Goal: Transaction & Acquisition: Book appointment/travel/reservation

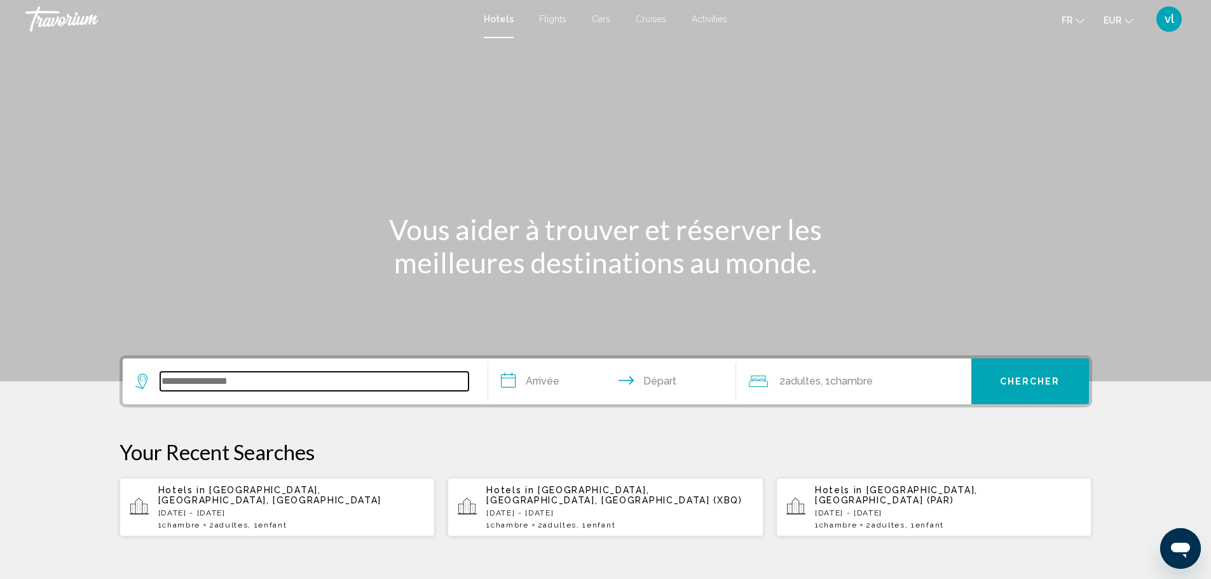
click at [164, 383] on input "Search widget" at bounding box center [314, 381] width 308 height 19
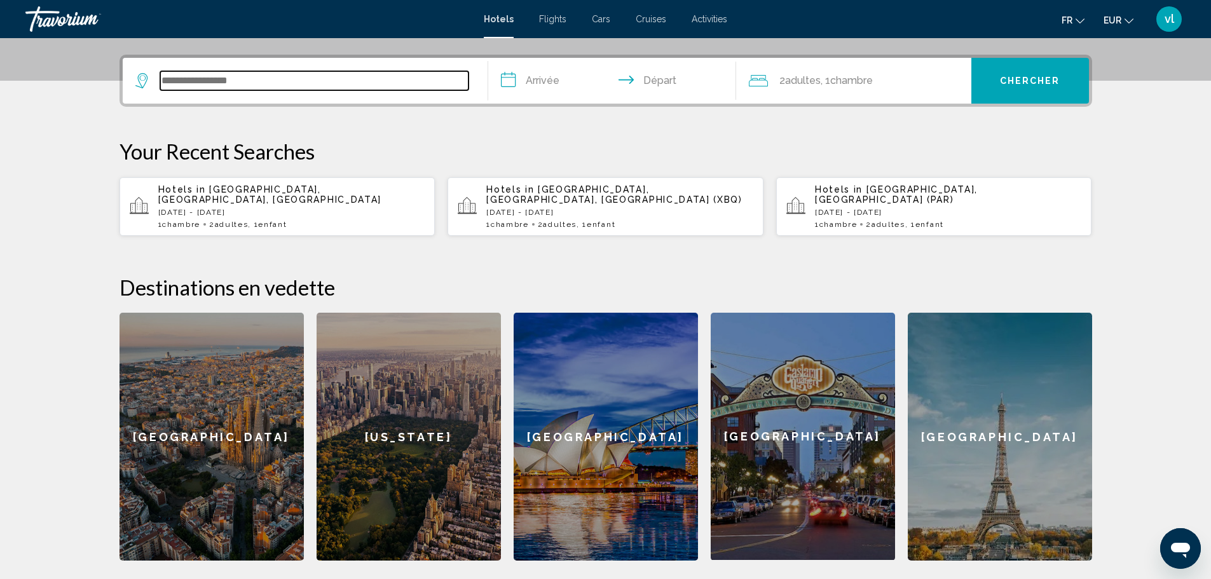
scroll to position [314, 0]
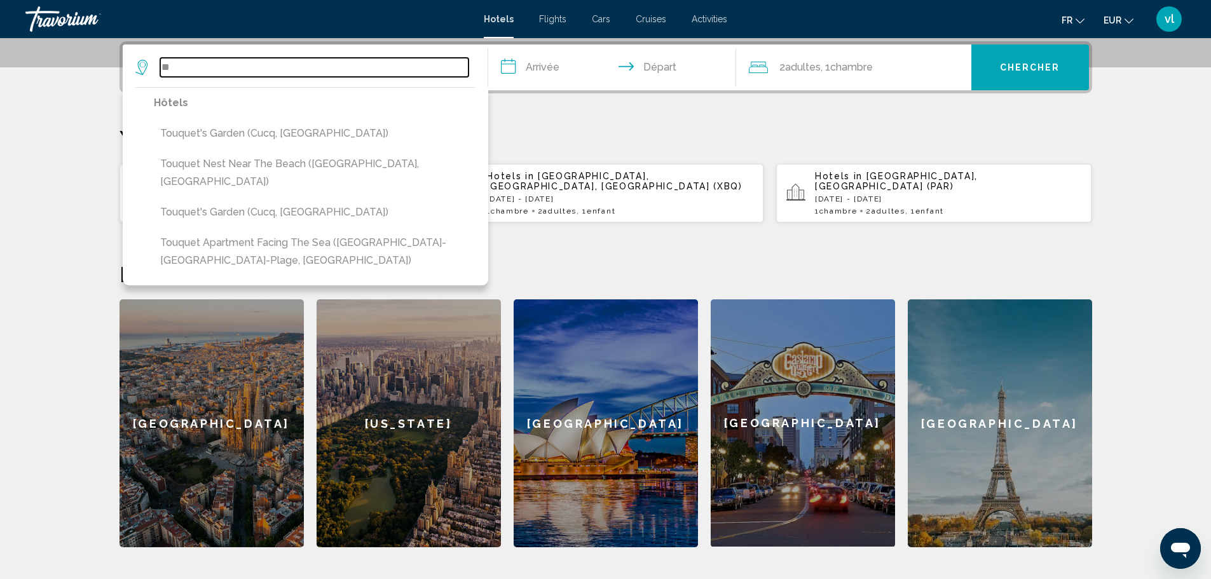
type input "*"
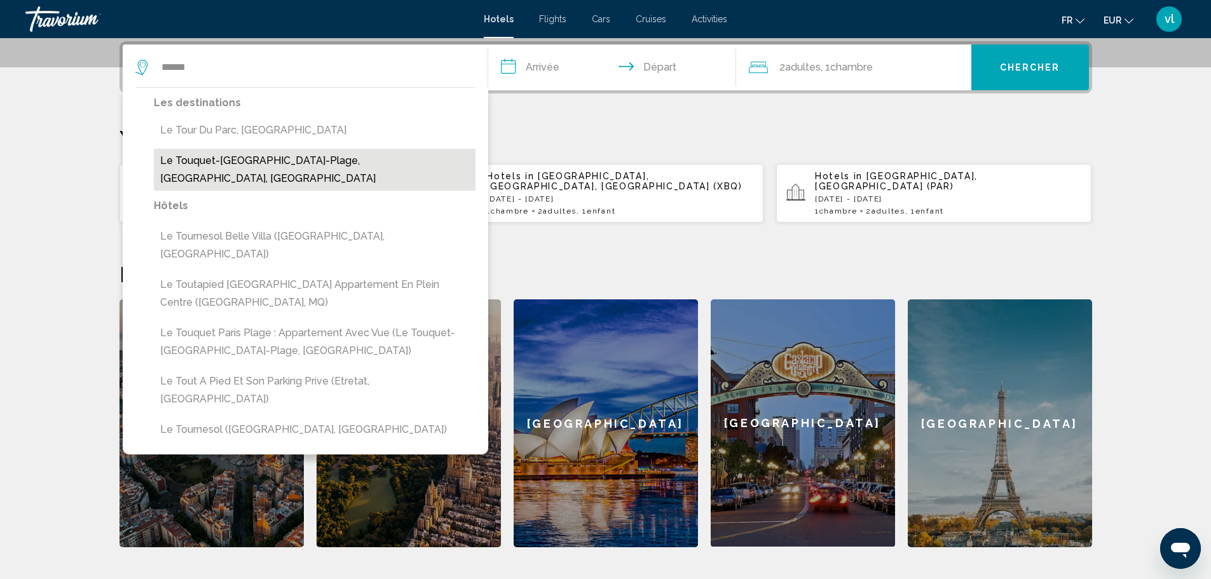
click at [213, 161] on button "Le Touquet-[GEOGRAPHIC_DATA]-Plage, [GEOGRAPHIC_DATA], [GEOGRAPHIC_DATA]" at bounding box center [315, 170] width 322 height 42
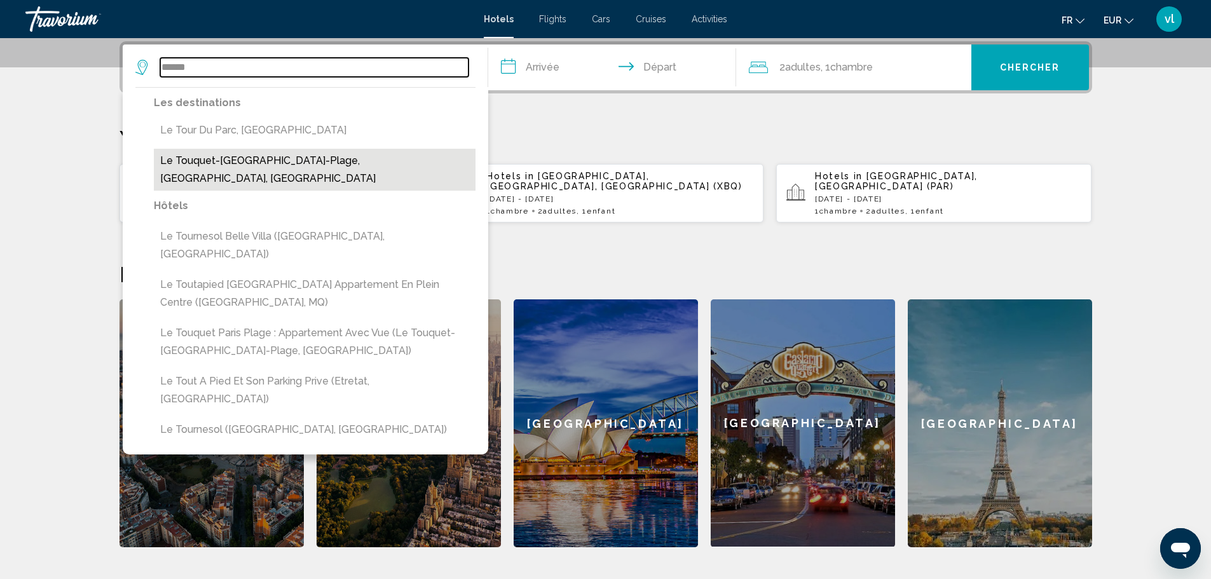
type input "**********"
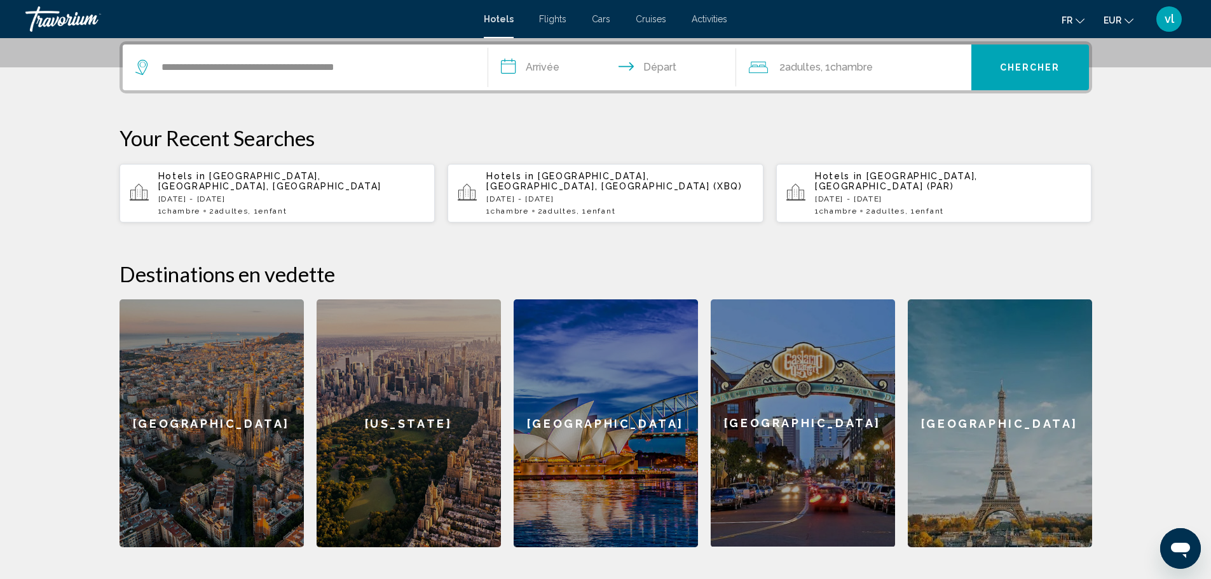
click at [511, 65] on input "**********" at bounding box center [614, 70] width 253 height 50
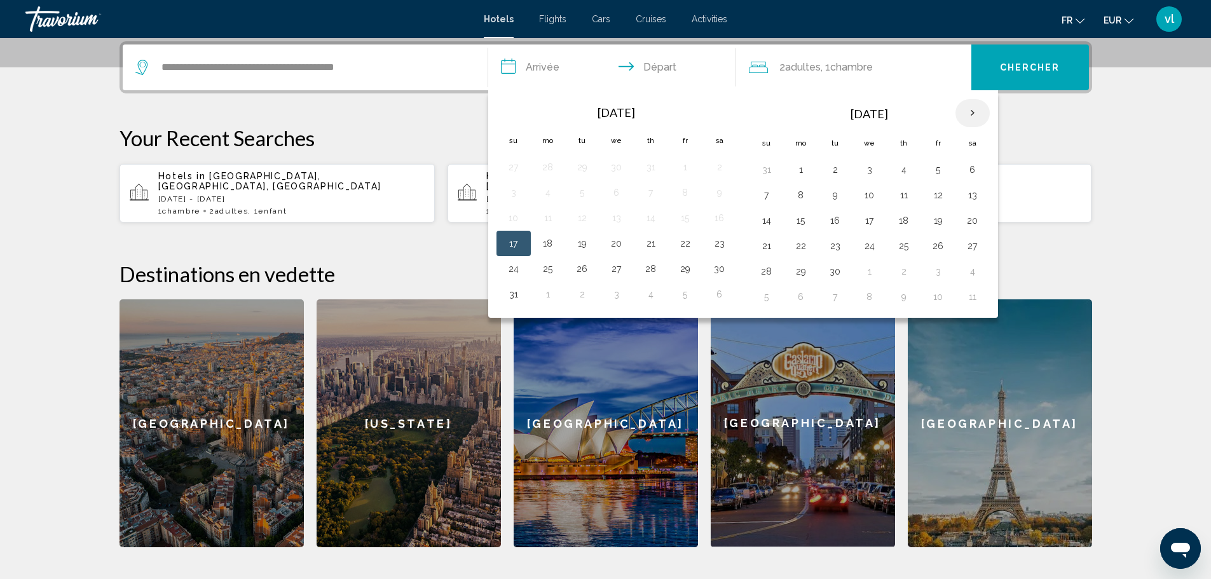
click at [973, 116] on th "Next month" at bounding box center [973, 113] width 34 height 28
click at [973, 172] on button "6" at bounding box center [973, 170] width 20 height 18
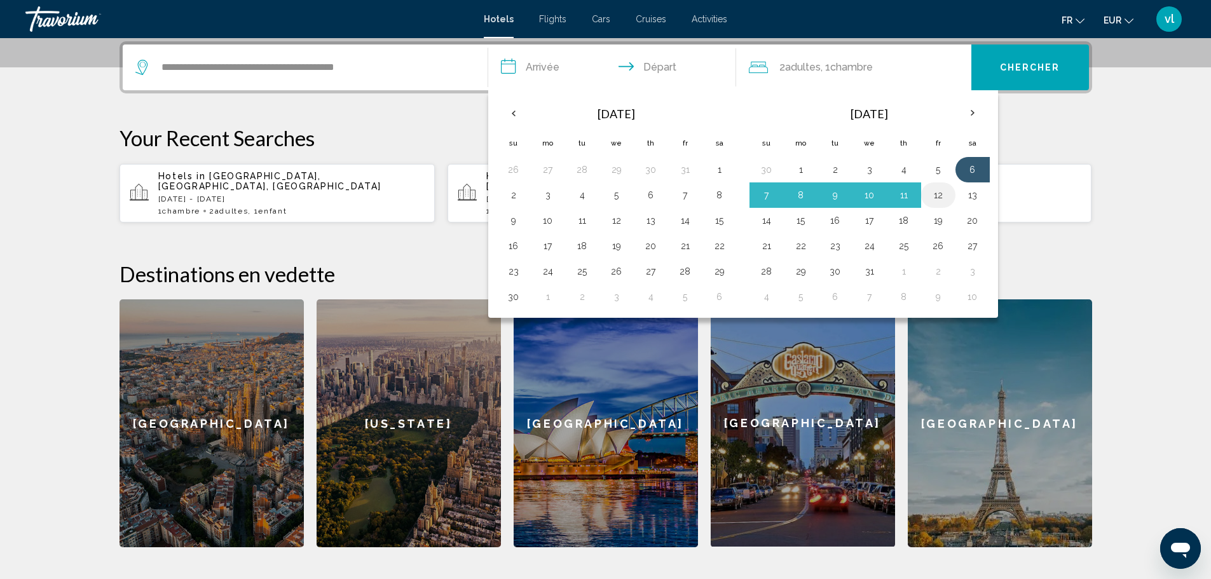
click at [929, 205] on td "12" at bounding box center [938, 194] width 34 height 25
click at [945, 199] on button "12" at bounding box center [938, 195] width 20 height 18
type input "**********"
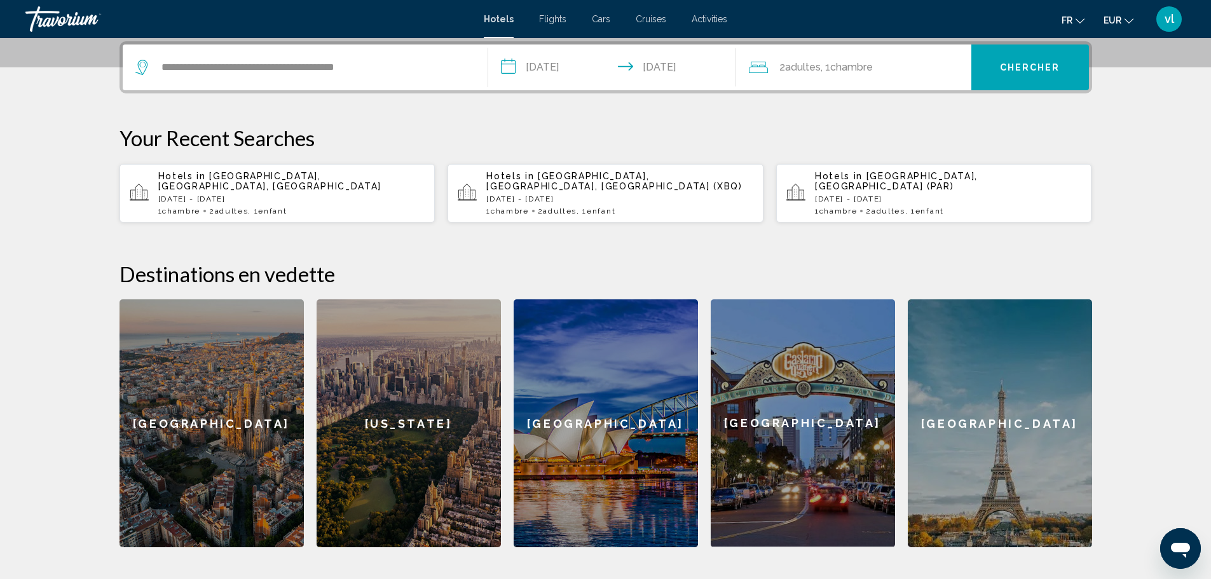
click at [1027, 72] on span "Chercher" at bounding box center [1030, 68] width 60 height 10
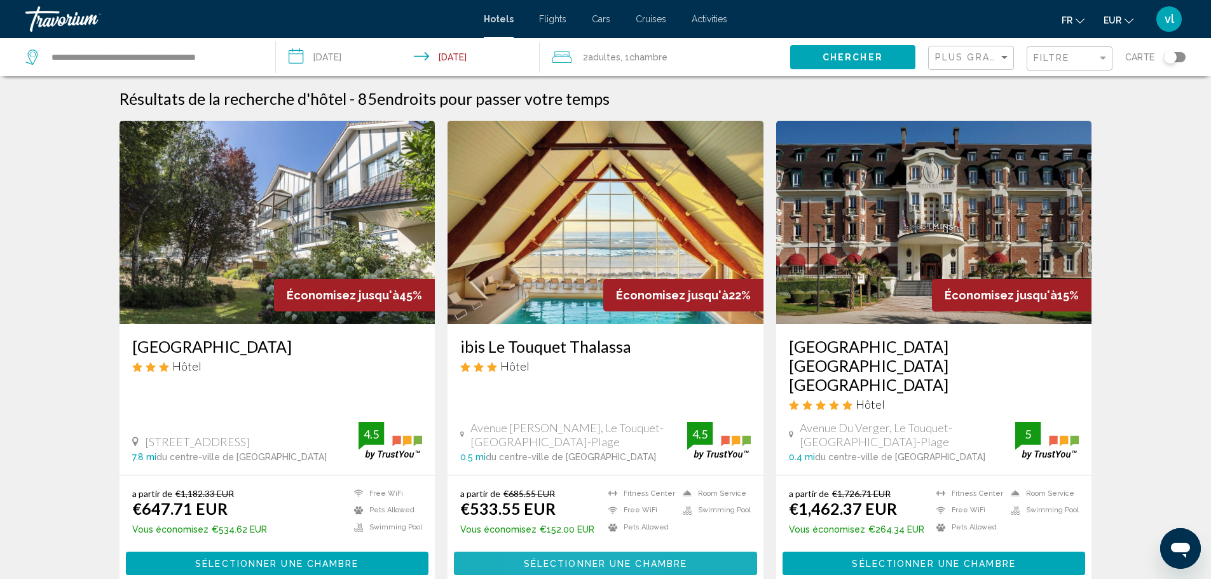
click at [549, 559] on span "Sélectionner une chambre" at bounding box center [605, 564] width 163 height 10
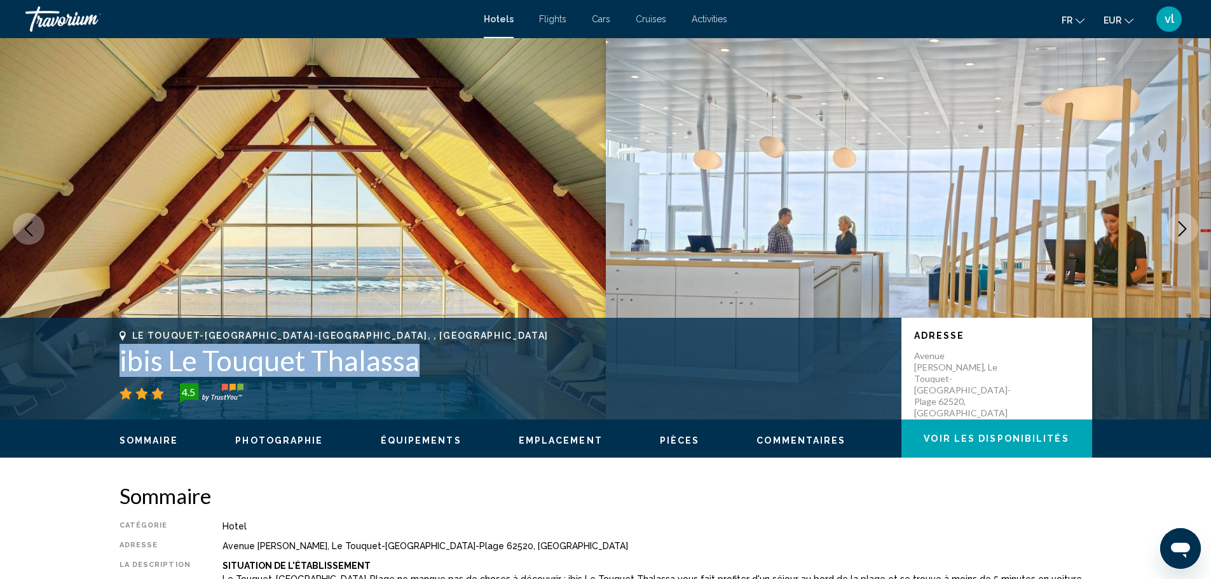
drag, startPoint x: 111, startPoint y: 361, endPoint x: 431, endPoint y: 359, distance: 319.8
click at [431, 359] on div "Le Touquet-[GEOGRAPHIC_DATA]-Plage, , [GEOGRAPHIC_DATA] ibis Le Touquet Thalass…" at bounding box center [606, 369] width 1024 height 76
copy h1 "ibis Le Touquet Thalassa"
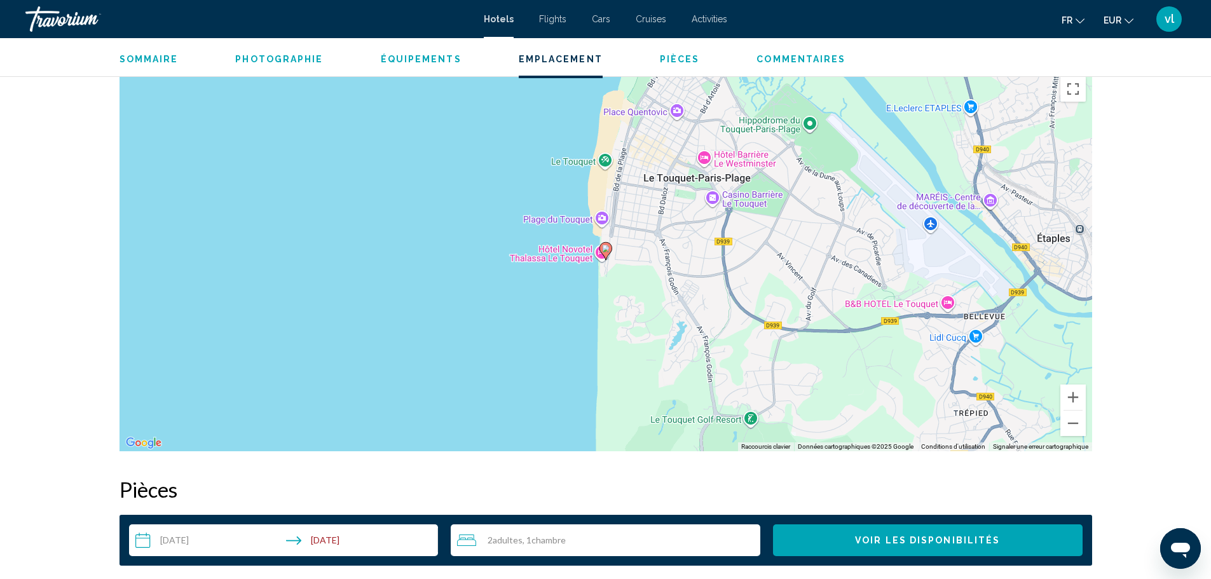
scroll to position [1397, 0]
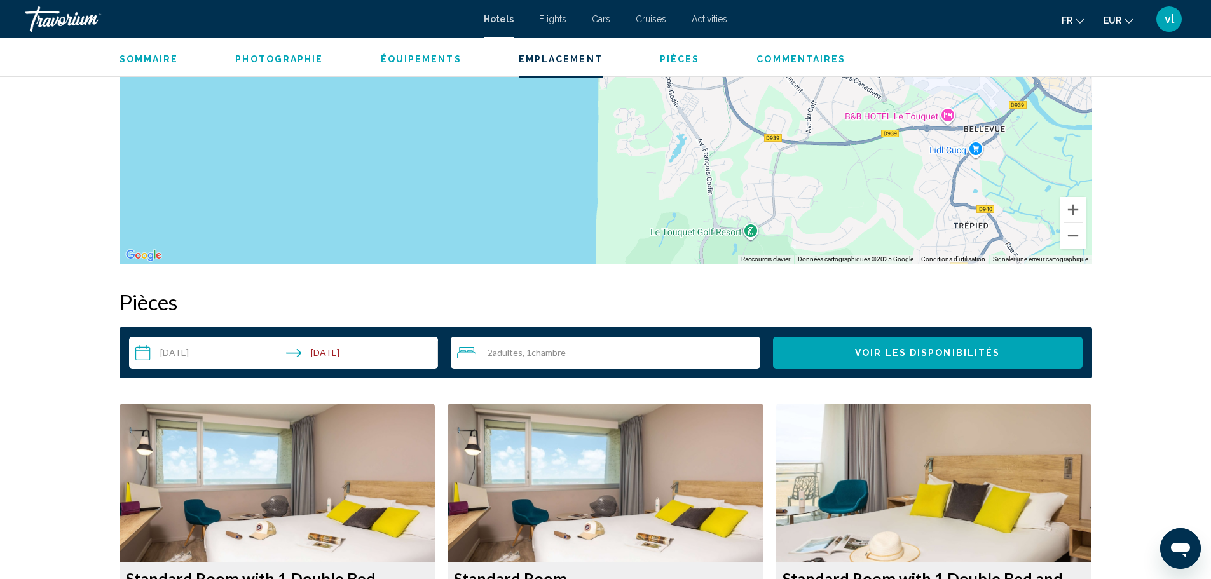
click at [547, 353] on span "Chambre" at bounding box center [548, 352] width 34 height 11
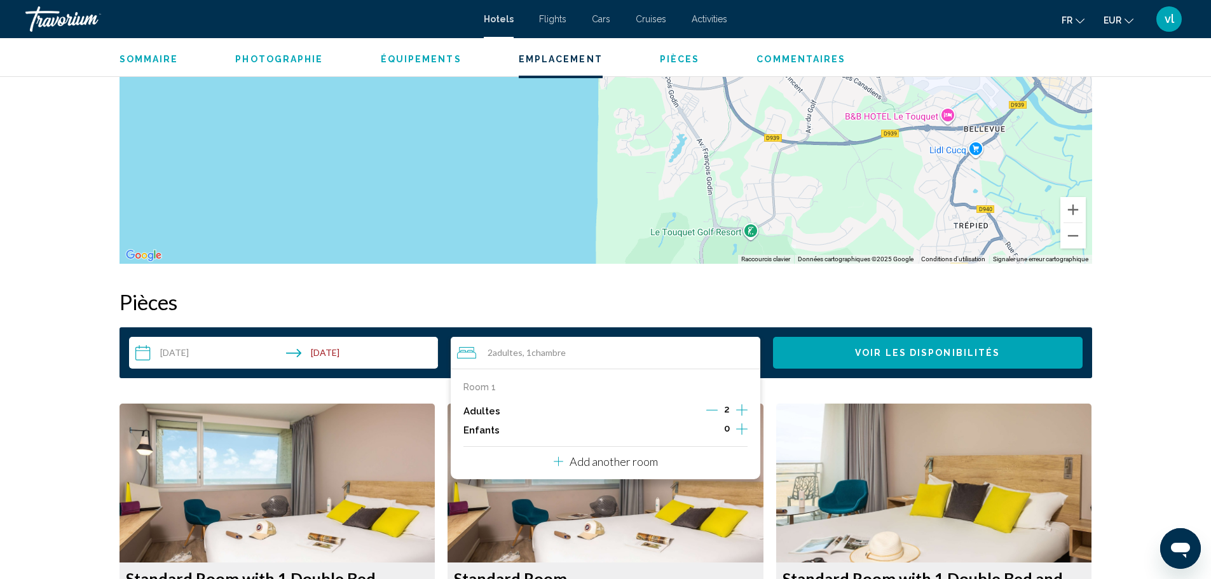
click at [739, 424] on icon "Increment children" at bounding box center [741, 429] width 11 height 15
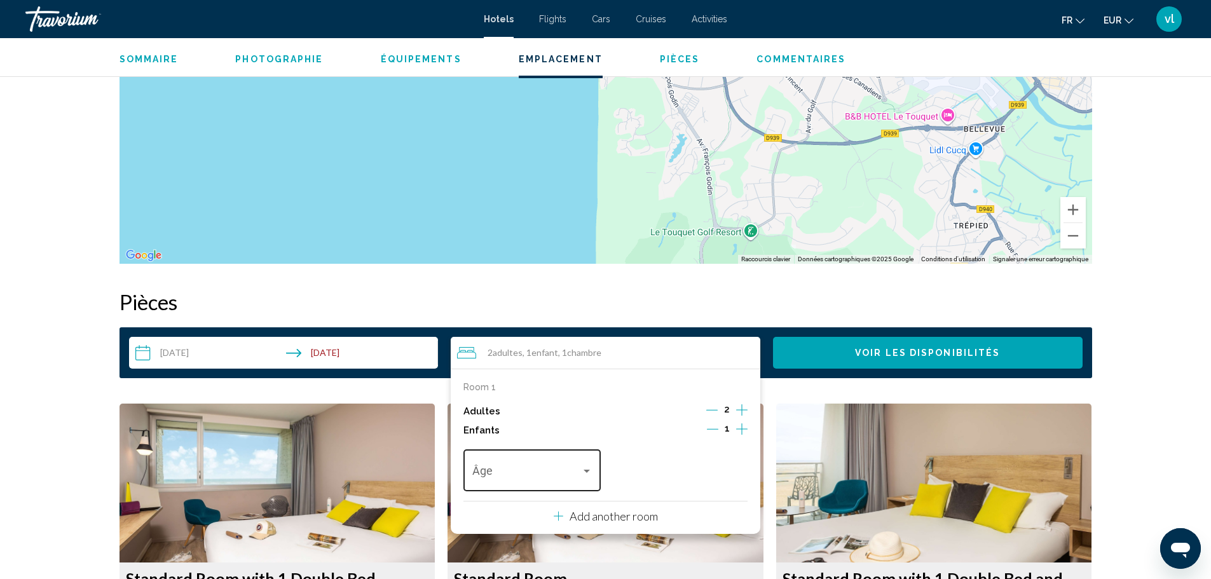
click at [584, 474] on div "Travelers: 2 adults, 1 child" at bounding box center [586, 471] width 11 height 10
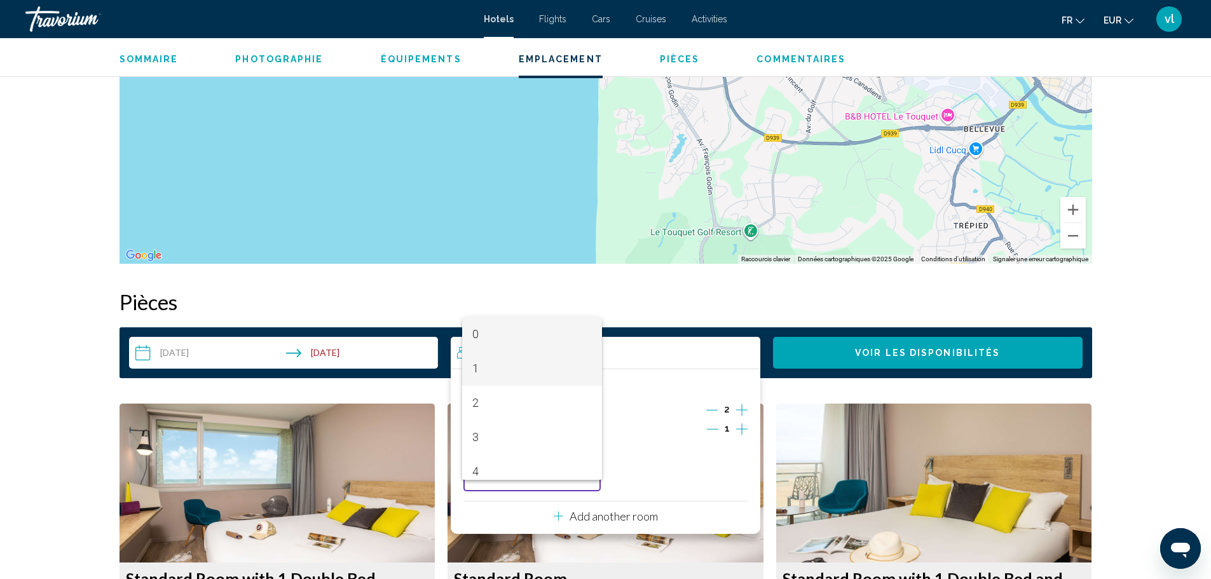
click at [535, 373] on span "1" at bounding box center [532, 369] width 120 height 34
click at [859, 345] on button "Voir les disponibilités" at bounding box center [928, 353] width 310 height 32
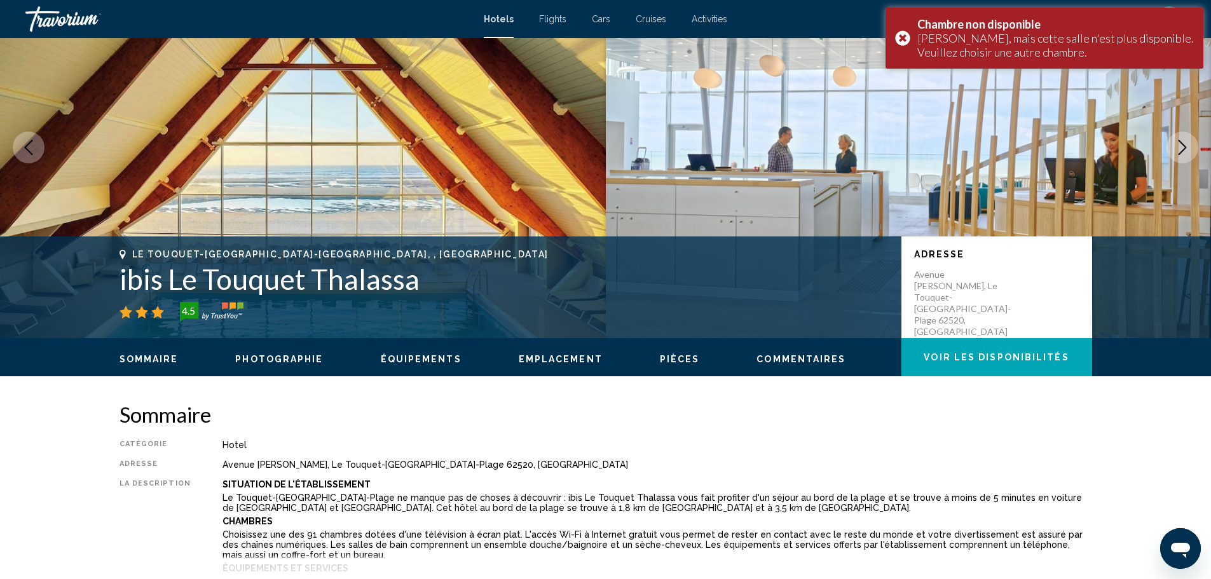
scroll to position [0, 0]
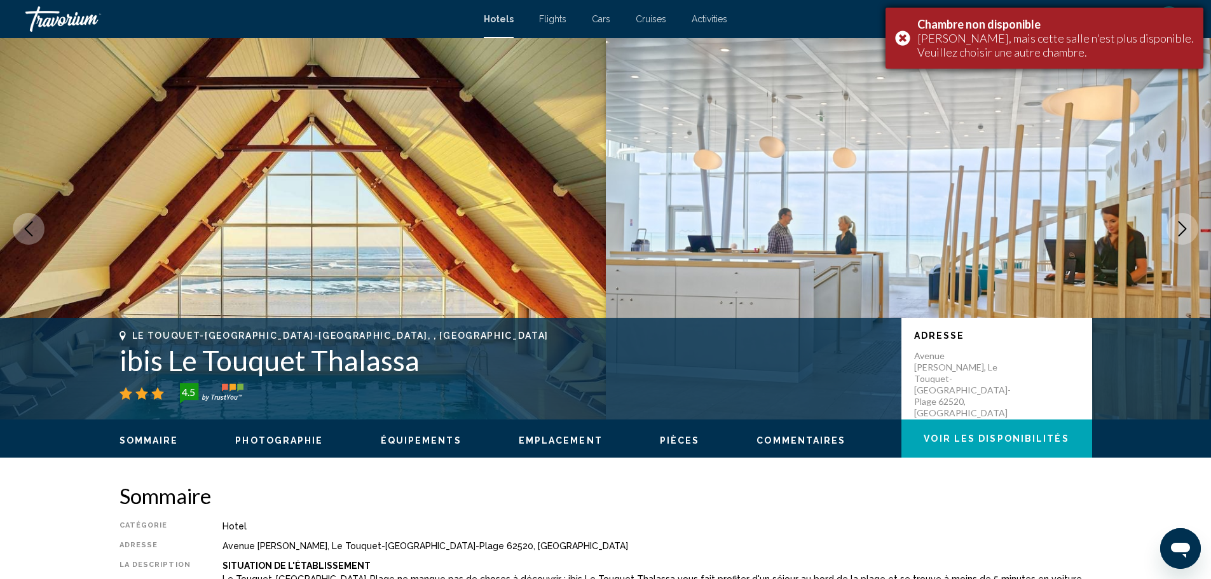
click at [900, 35] on div "Chambre non disponible Désolé, mais cette salle n'est plus disponible. Veuillez…" at bounding box center [1045, 38] width 318 height 61
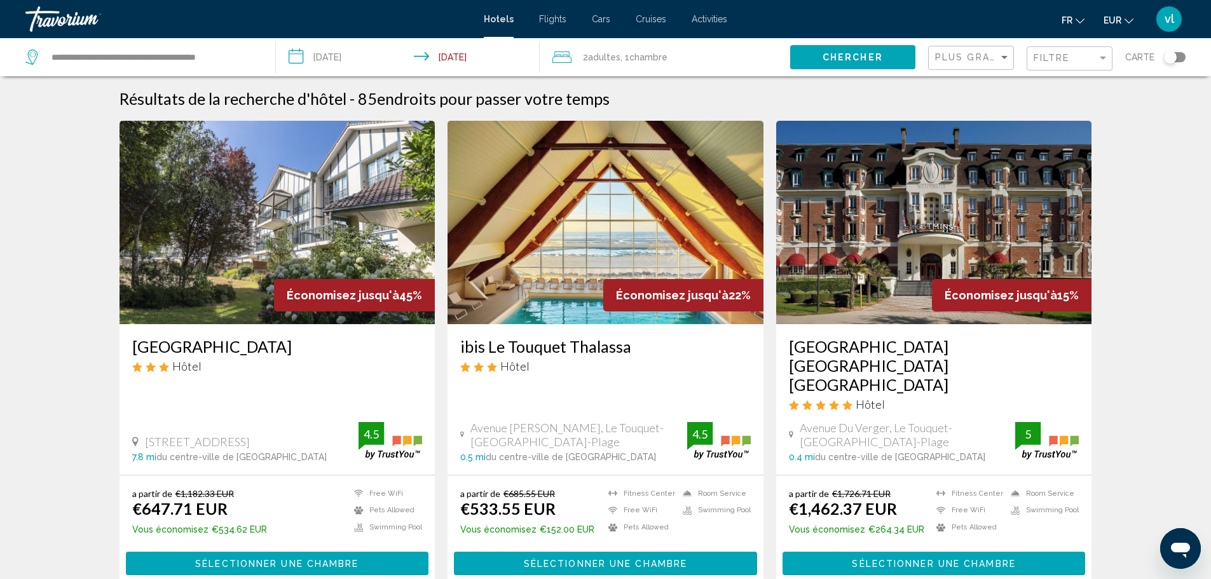
click at [649, 59] on span "Chambre" at bounding box center [648, 57] width 38 height 10
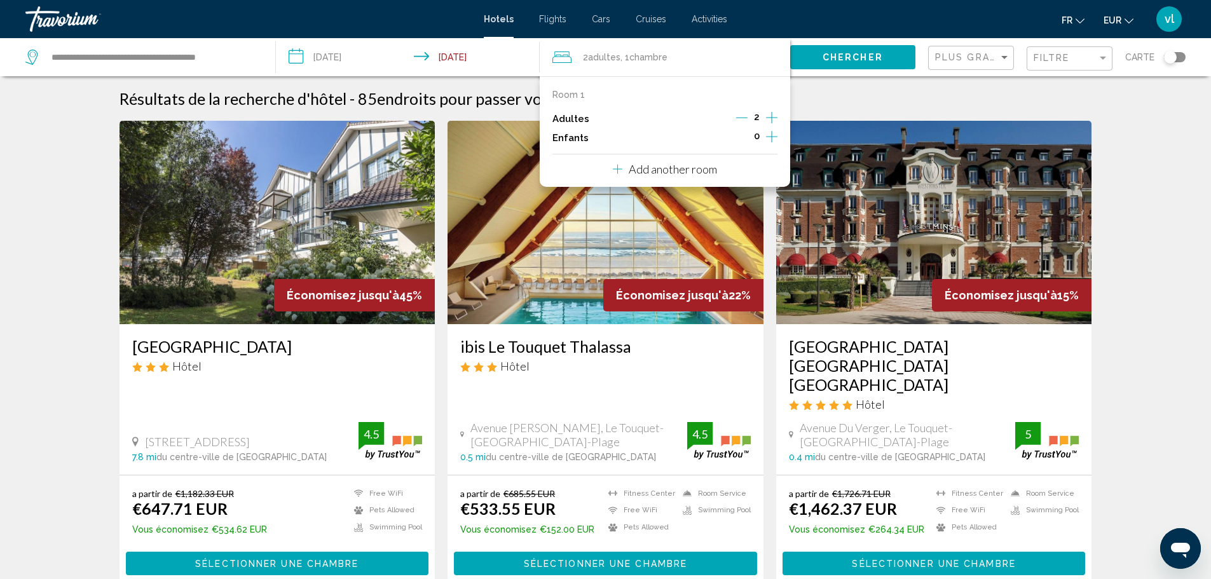
click at [771, 137] on icon "Increment children" at bounding box center [771, 136] width 11 height 15
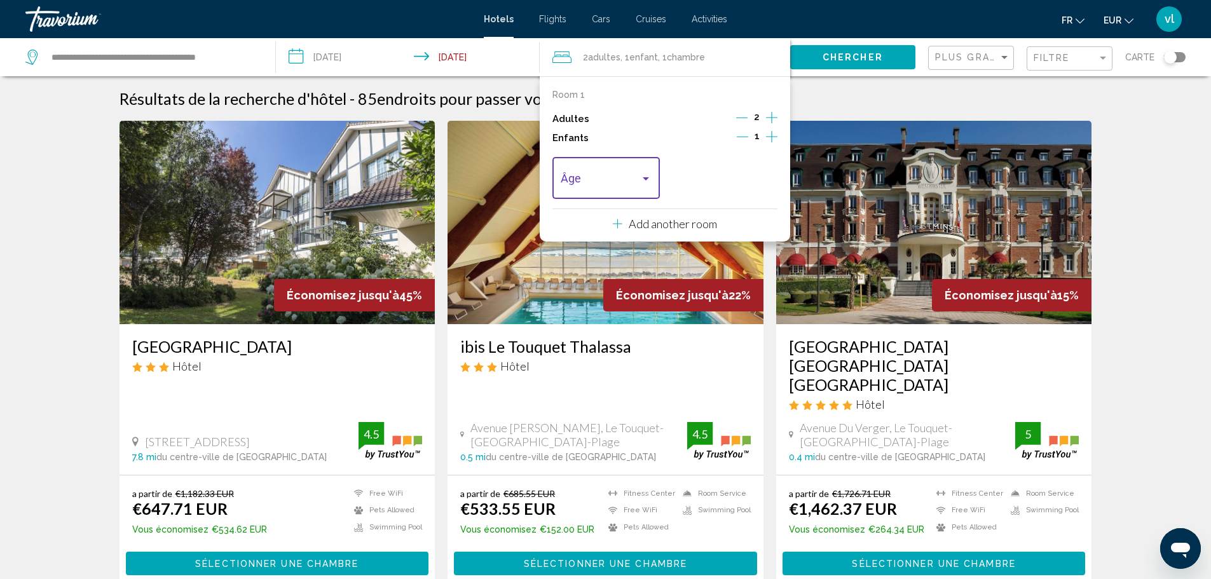
click at [645, 176] on div "Travelers: 2 adults, 1 child" at bounding box center [645, 179] width 11 height 10
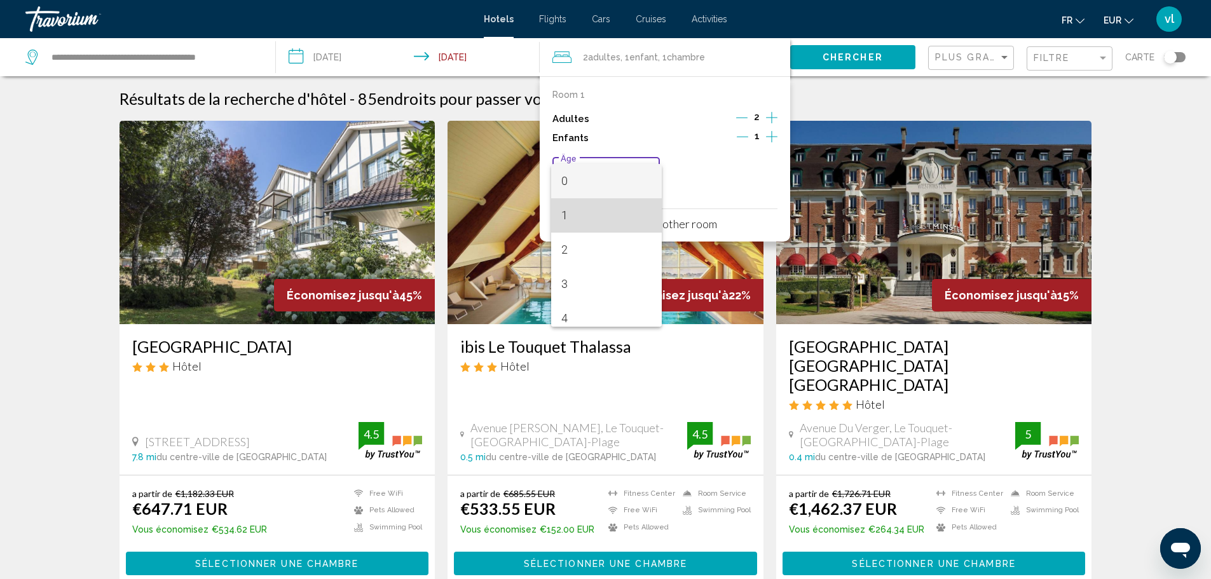
click at [621, 206] on span "1" at bounding box center [606, 215] width 91 height 34
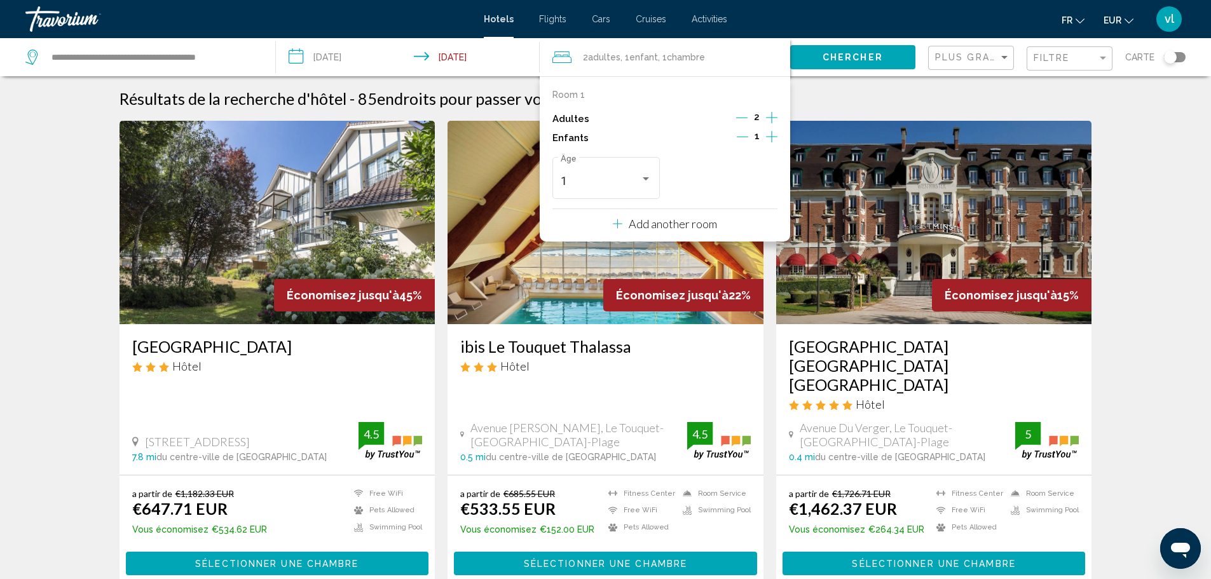
click at [860, 63] on button "Chercher" at bounding box center [852, 57] width 125 height 24
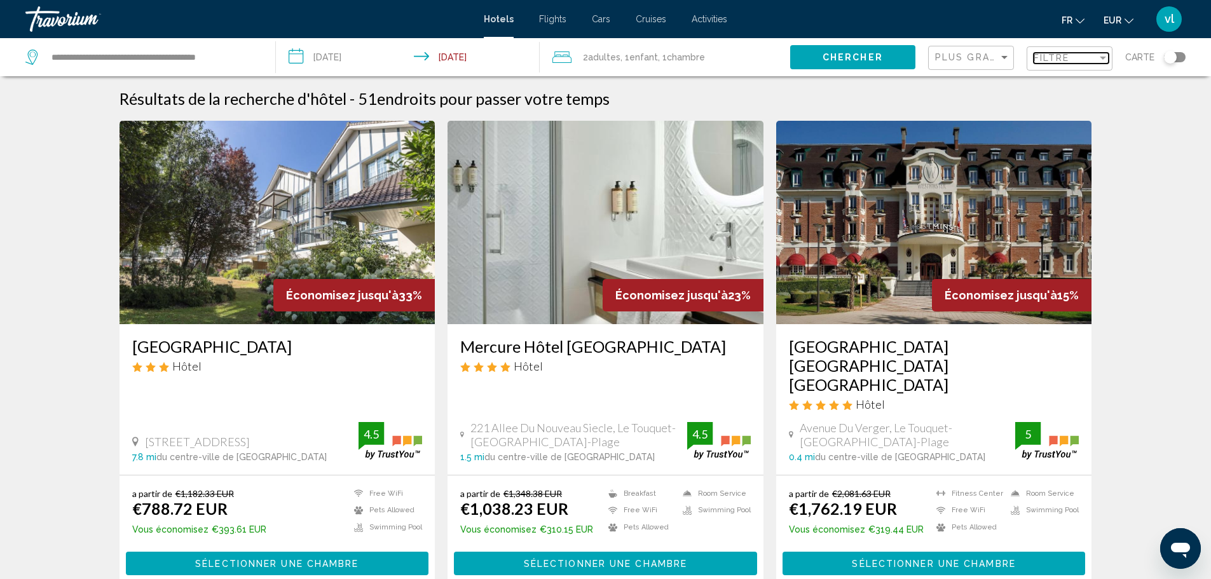
click at [1055, 60] on span "Filtre" at bounding box center [1052, 58] width 36 height 10
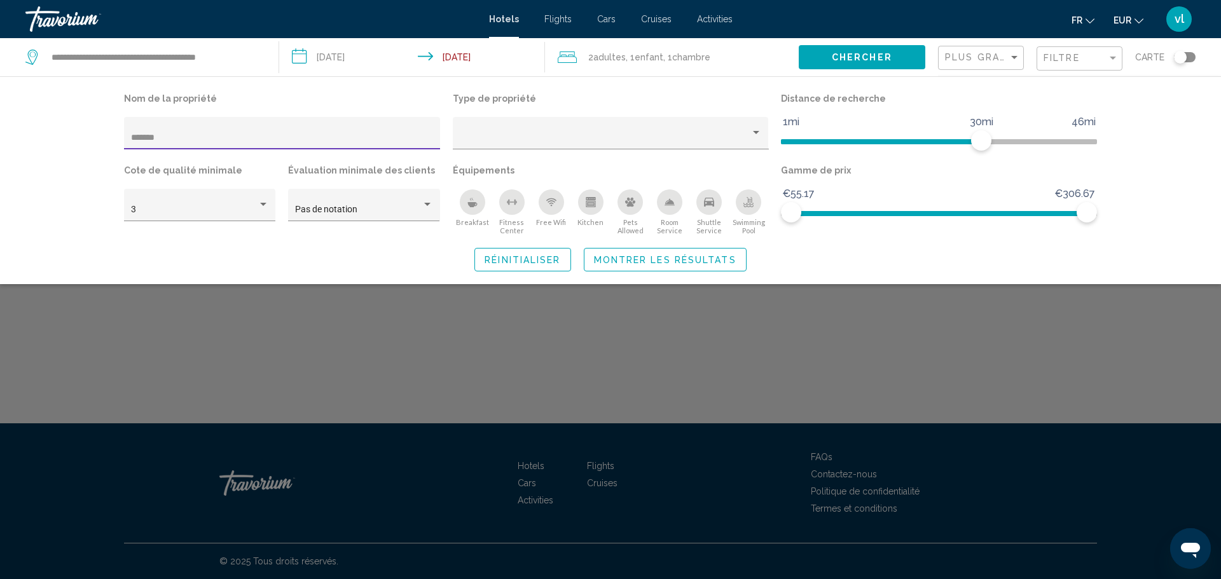
type input "*******"
click at [718, 263] on span "Montrer les résultats" at bounding box center [665, 260] width 142 height 10
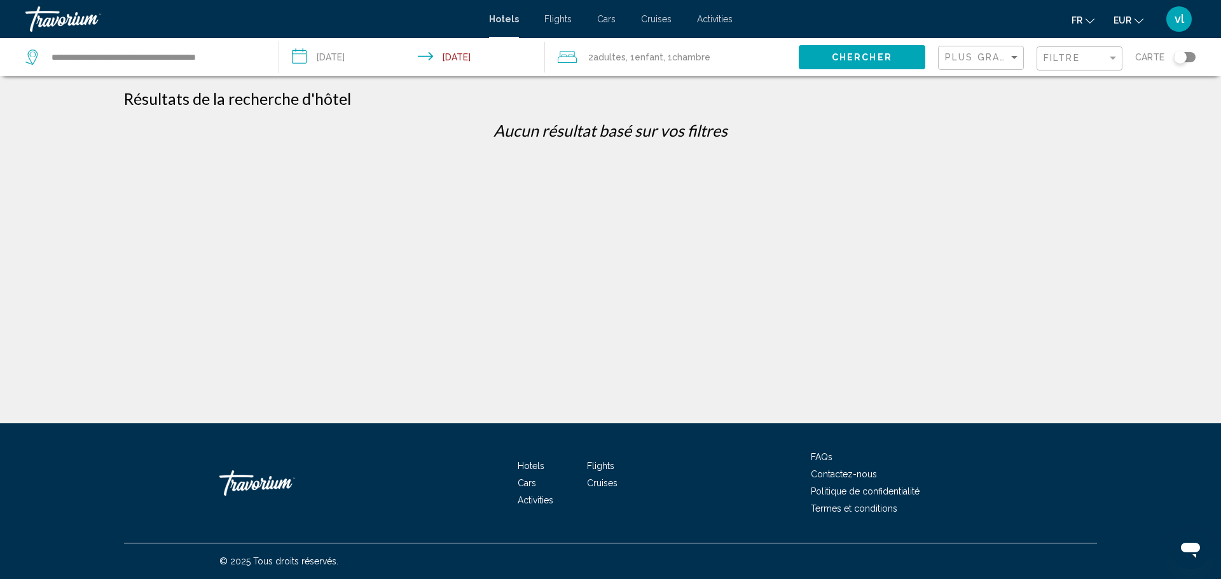
click at [612, 55] on span "Adultes" at bounding box center [609, 57] width 32 height 10
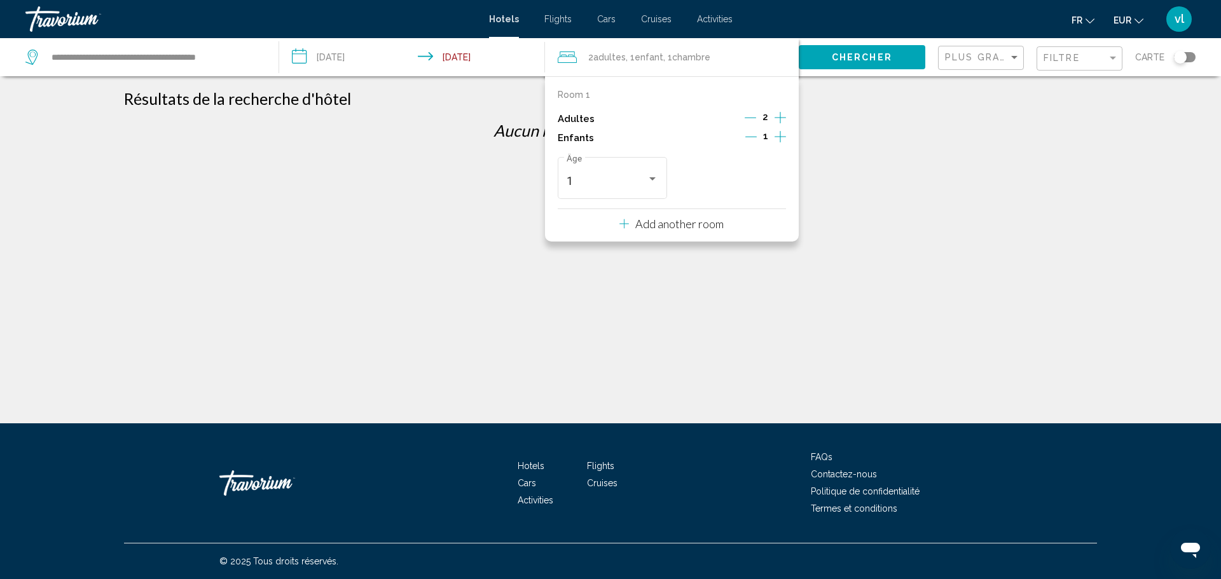
click at [756, 133] on icon "Decrement children" at bounding box center [750, 136] width 11 height 11
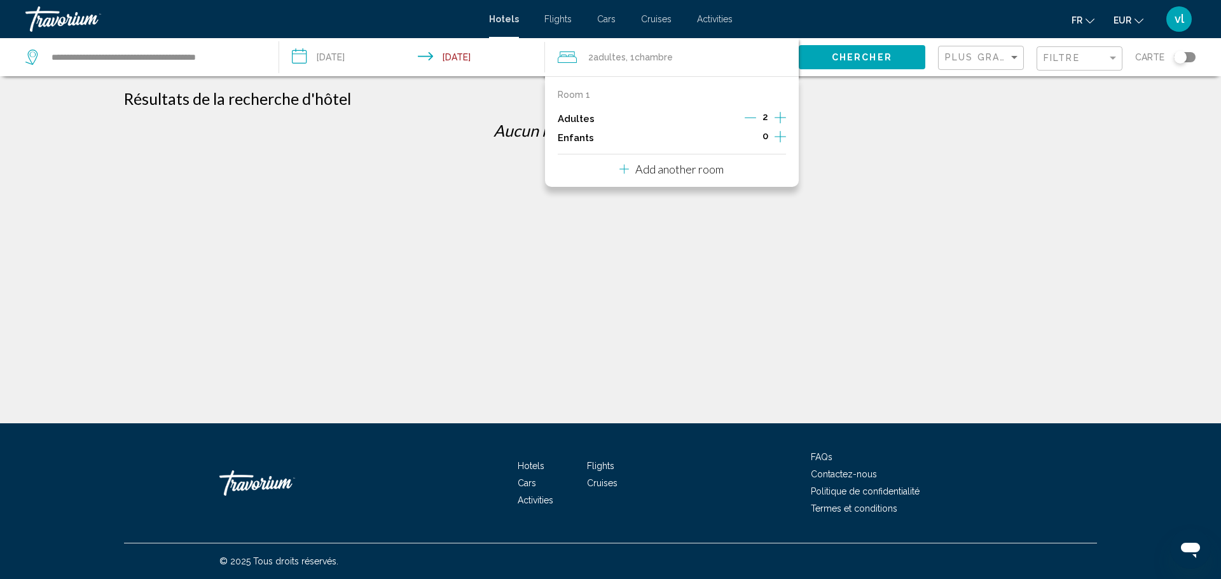
click at [882, 53] on span "Chercher" at bounding box center [862, 58] width 60 height 10
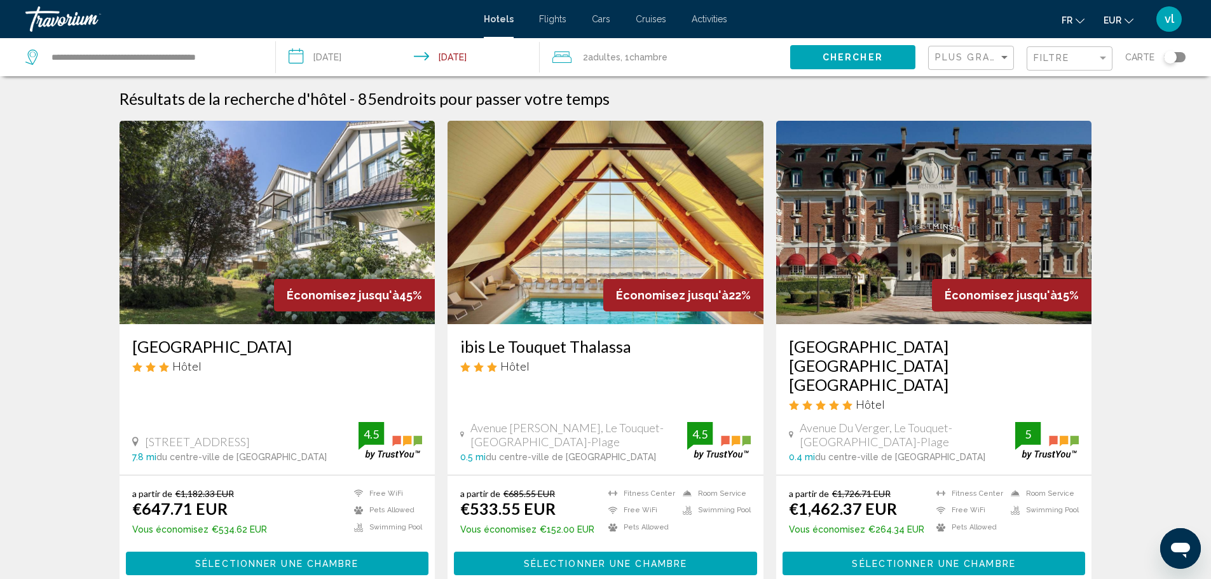
click at [568, 559] on span "Sélectionner une chambre" at bounding box center [605, 564] width 163 height 10
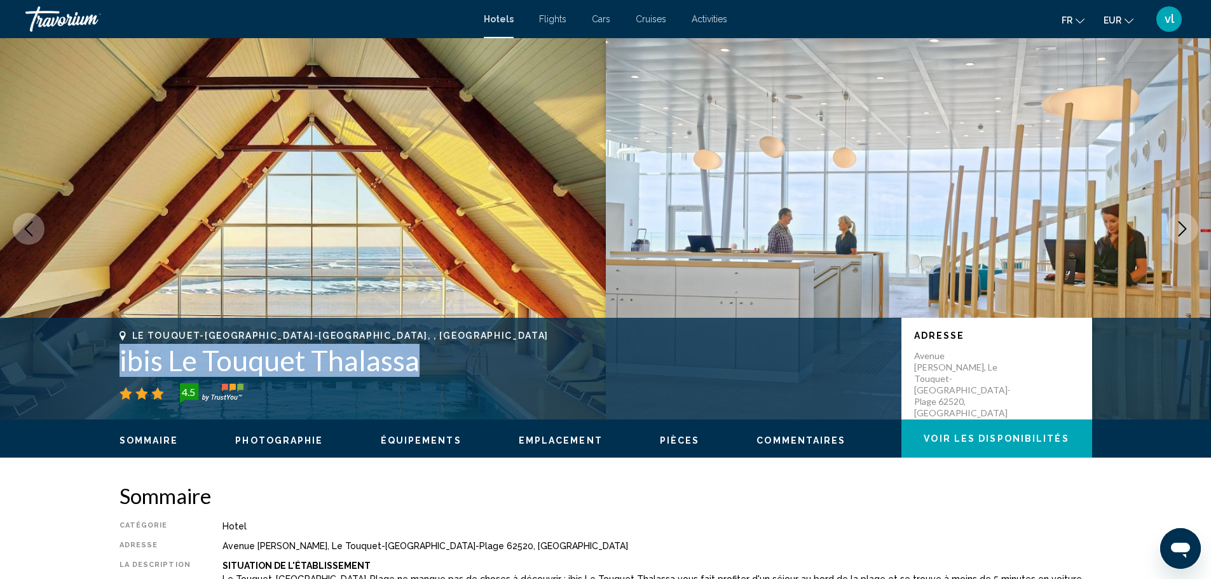
drag, startPoint x: 108, startPoint y: 359, endPoint x: 437, endPoint y: 355, distance: 329.3
click at [437, 355] on div "Le Touquet-[GEOGRAPHIC_DATA]-Plage, , [GEOGRAPHIC_DATA] ibis Le Touquet Thalass…" at bounding box center [606, 369] width 1024 height 76
copy h1 "ibis Le Touquet Thalassa"
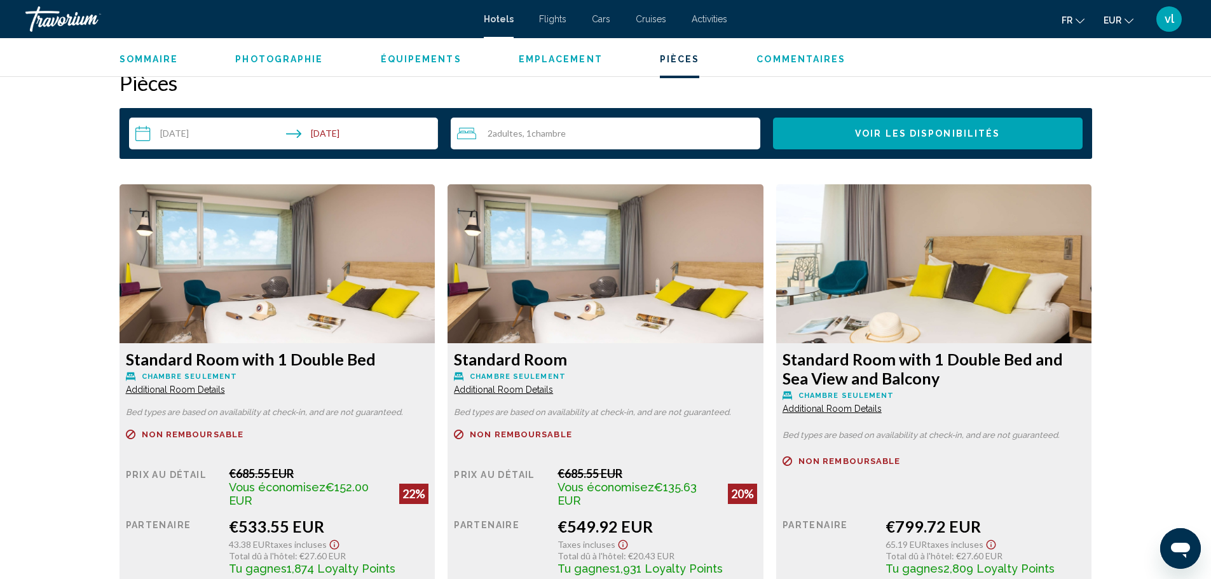
scroll to position [1720, 0]
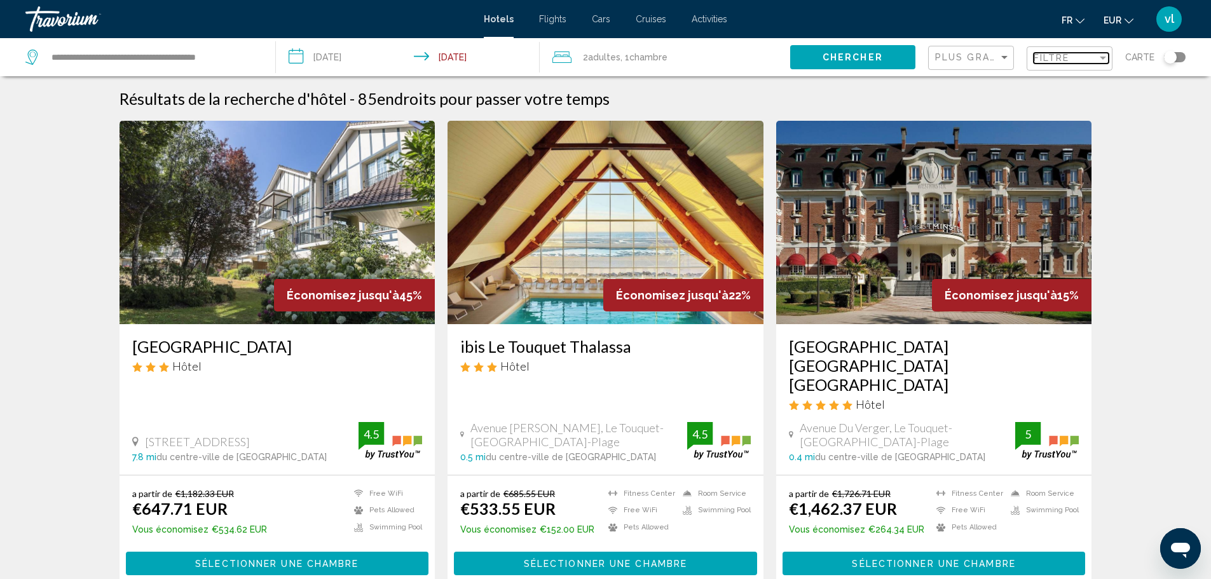
click at [1060, 53] on span "Filtre" at bounding box center [1052, 58] width 36 height 10
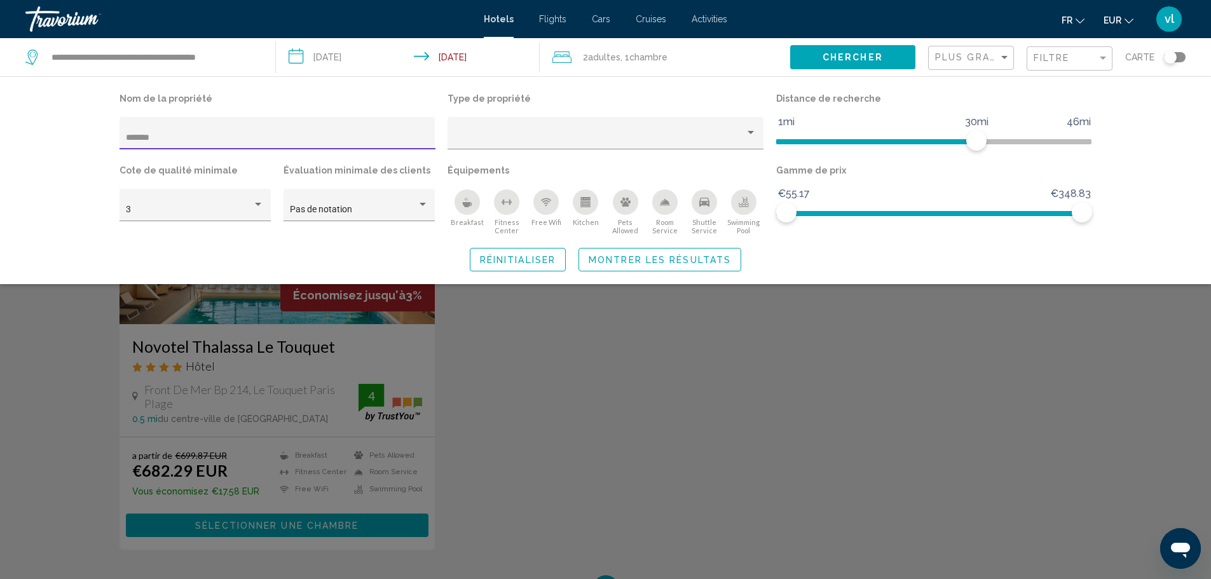
type input "*******"
click at [260, 360] on div "Search widget" at bounding box center [605, 385] width 1211 height 388
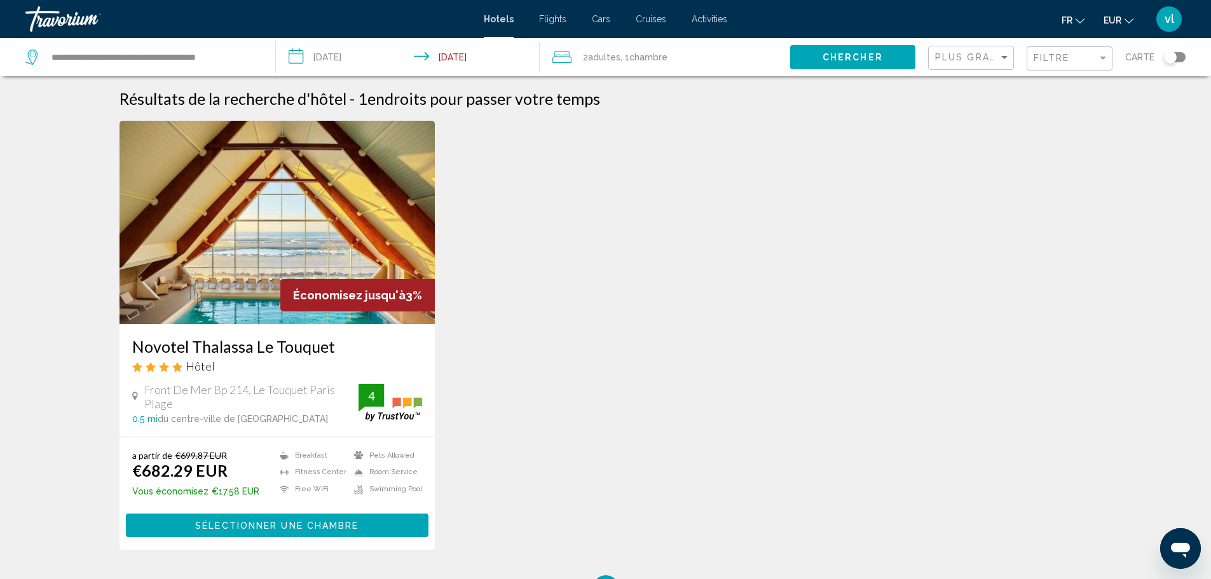
drag, startPoint x: 128, startPoint y: 341, endPoint x: 338, endPoint y: 345, distance: 209.8
click at [338, 345] on div "Novotel Thalassa Le Touquet Hôtel Front De Mer Bp 214, Le Touquet Paris Plage 0…" at bounding box center [278, 380] width 316 height 113
copy h3 "Novotel Thalassa Le Touquet"
click at [306, 524] on span "Sélectionner une chambre" at bounding box center [276, 526] width 163 height 10
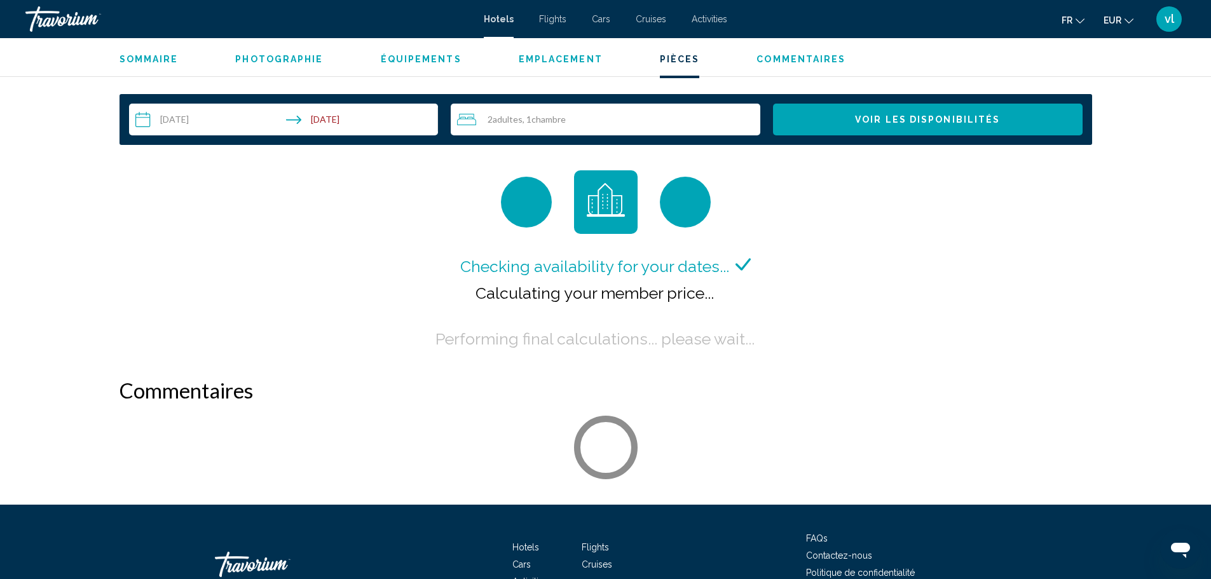
scroll to position [1638, 0]
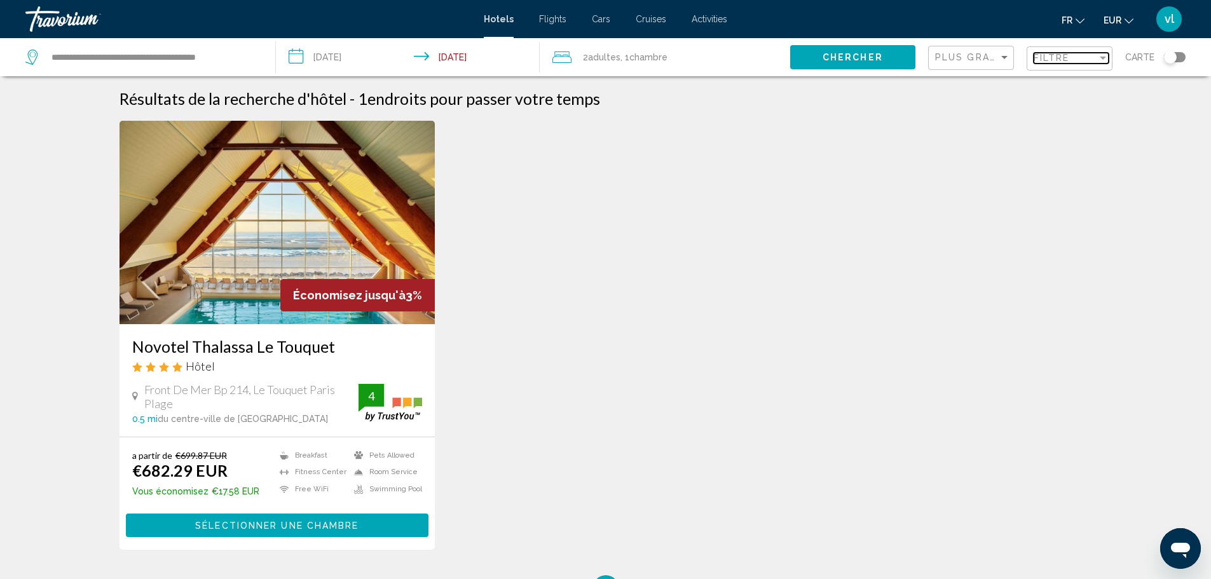
click at [1079, 62] on div "Filtre" at bounding box center [1066, 58] width 64 height 10
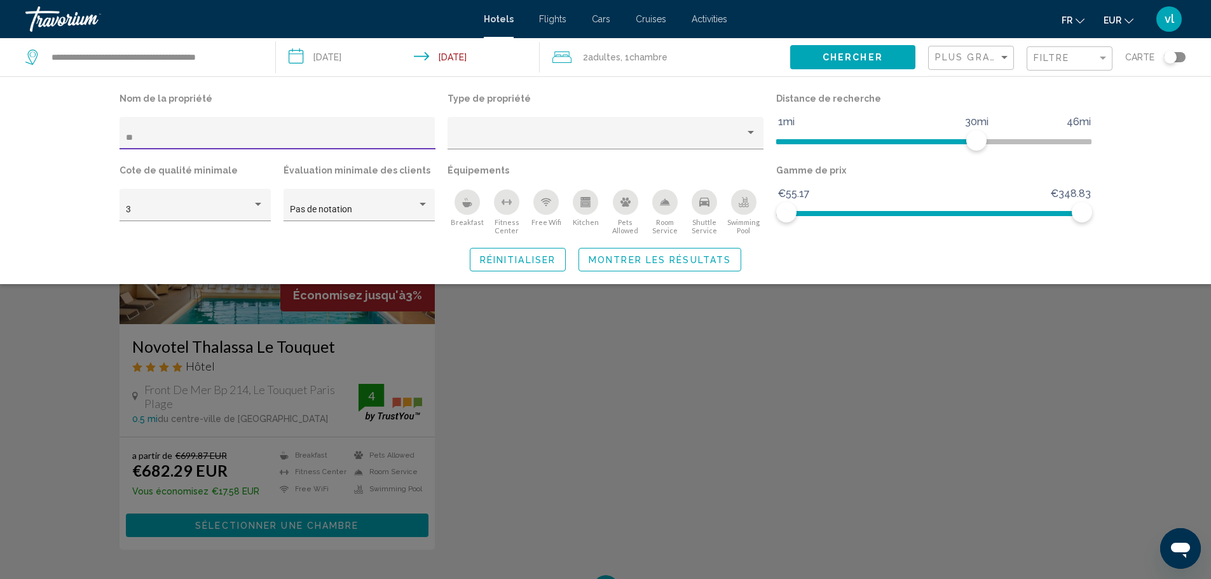
type input "*"
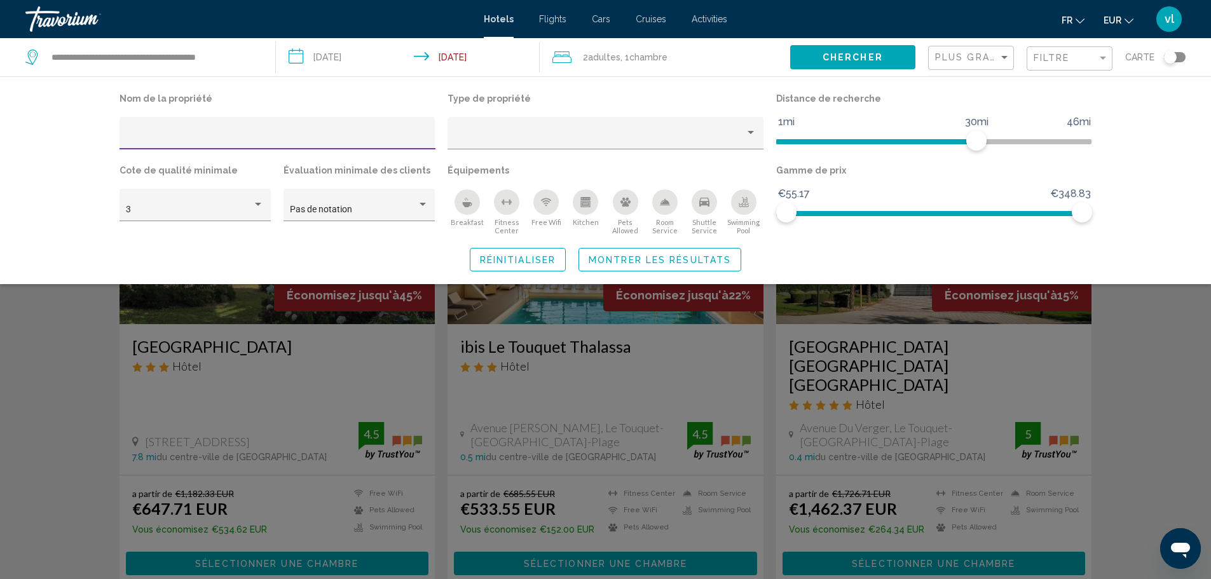
click at [71, 427] on div "Search widget" at bounding box center [605, 385] width 1211 height 388
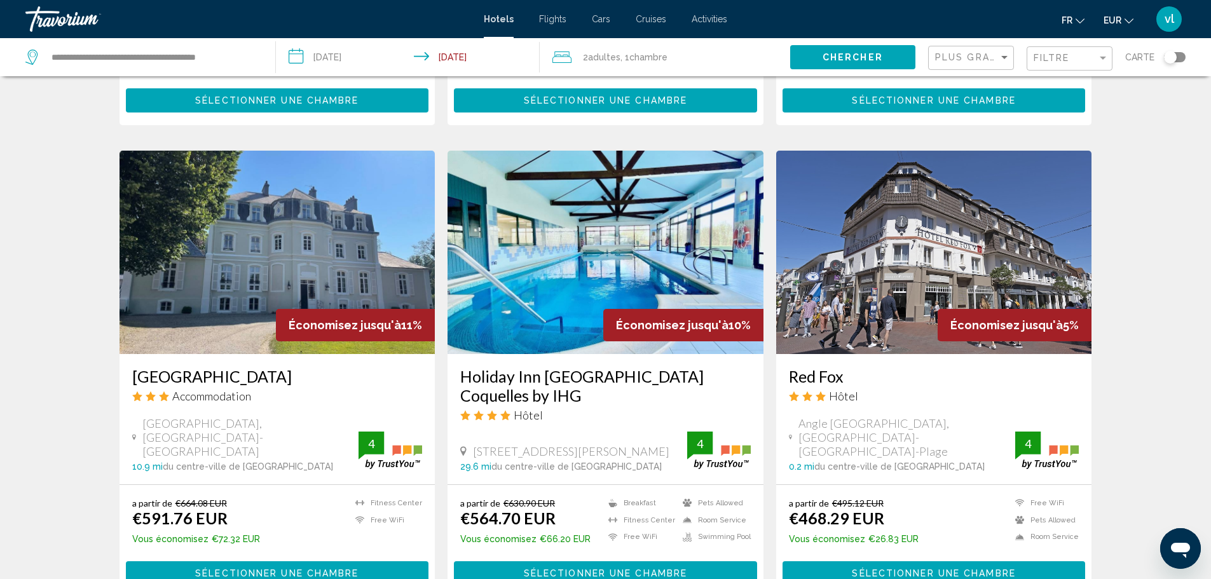
scroll to position [915, 0]
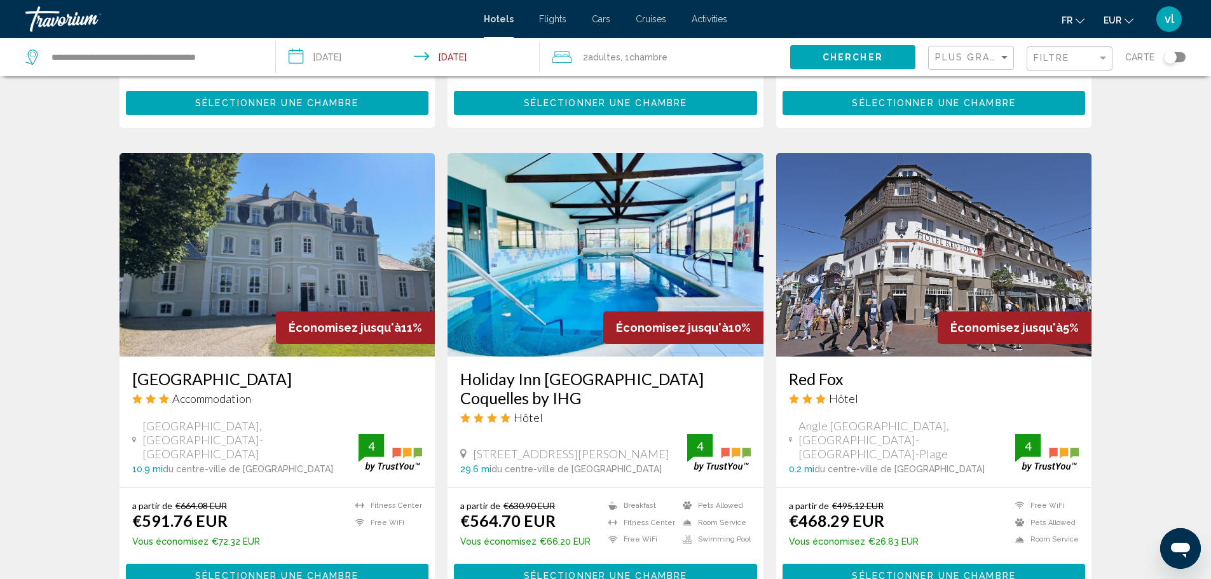
click at [533, 572] on span "Sélectionner une chambre" at bounding box center [605, 577] width 163 height 10
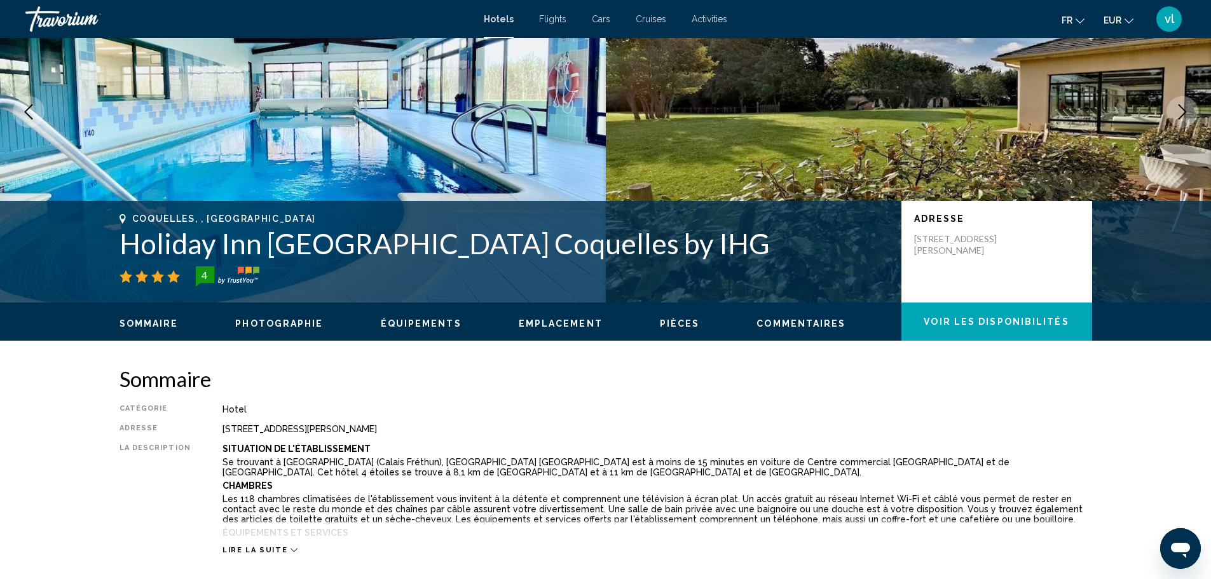
scroll to position [112, 0]
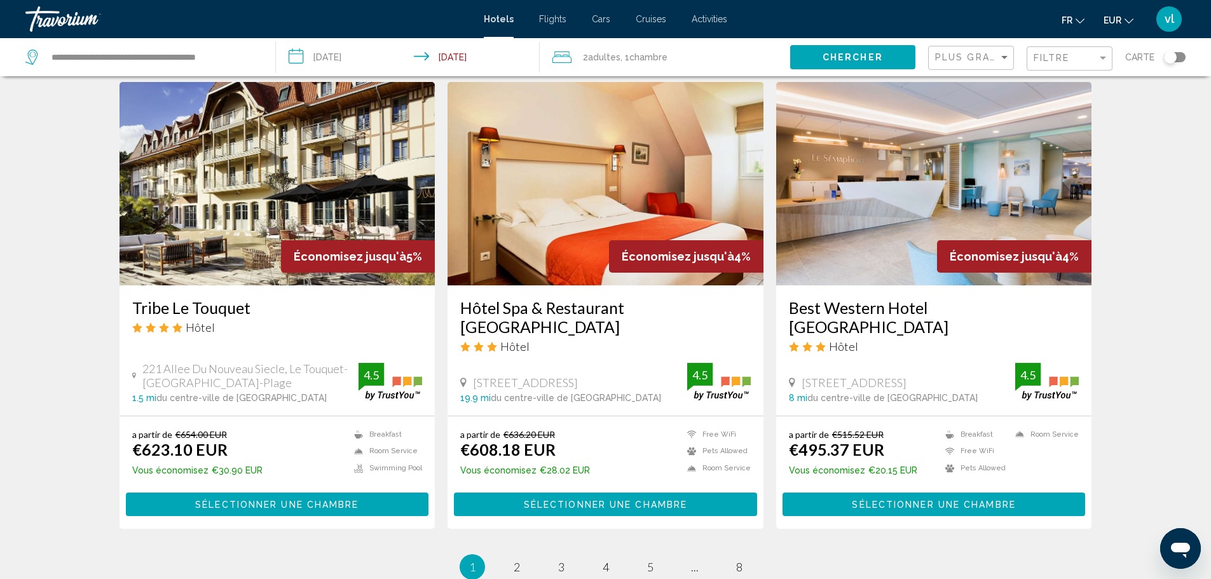
scroll to position [1462, 0]
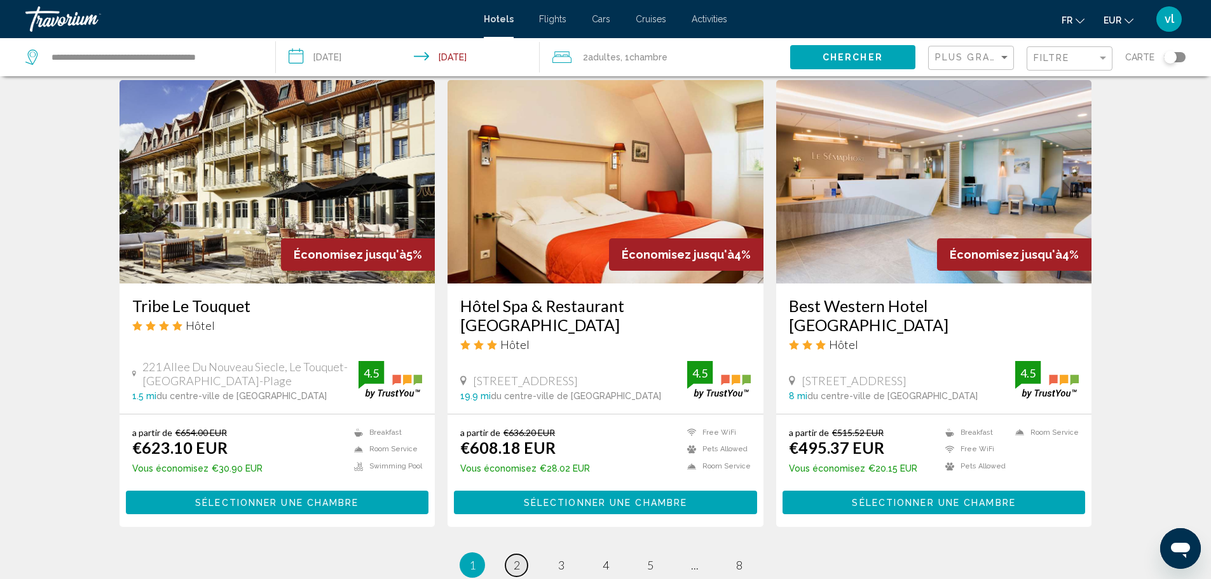
click at [512, 554] on link "page 2" at bounding box center [516, 565] width 22 height 22
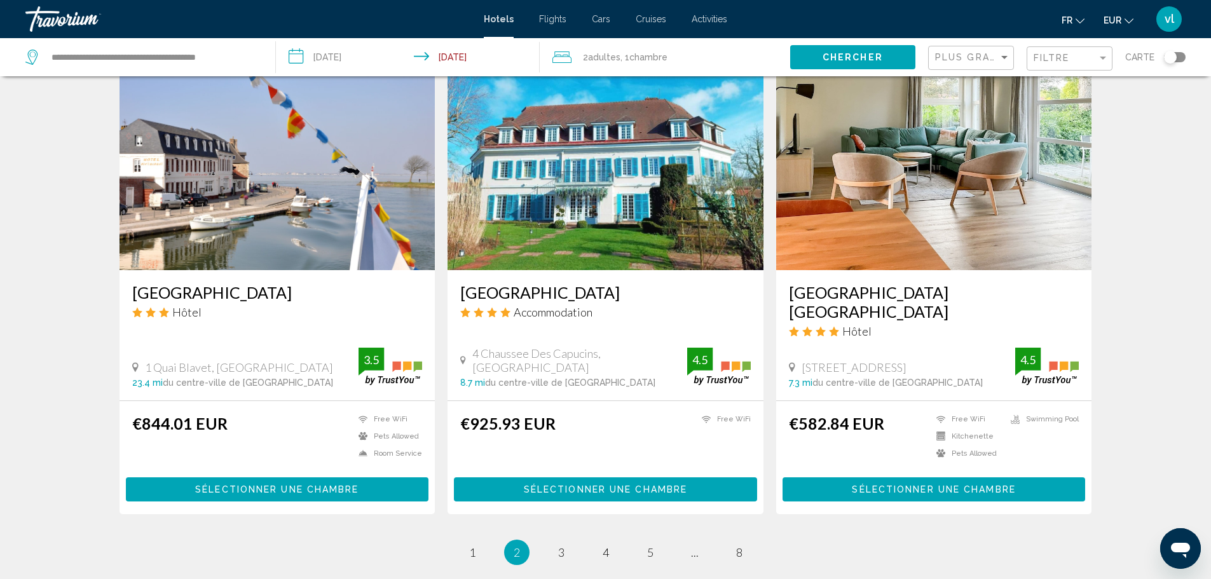
scroll to position [1503, 0]
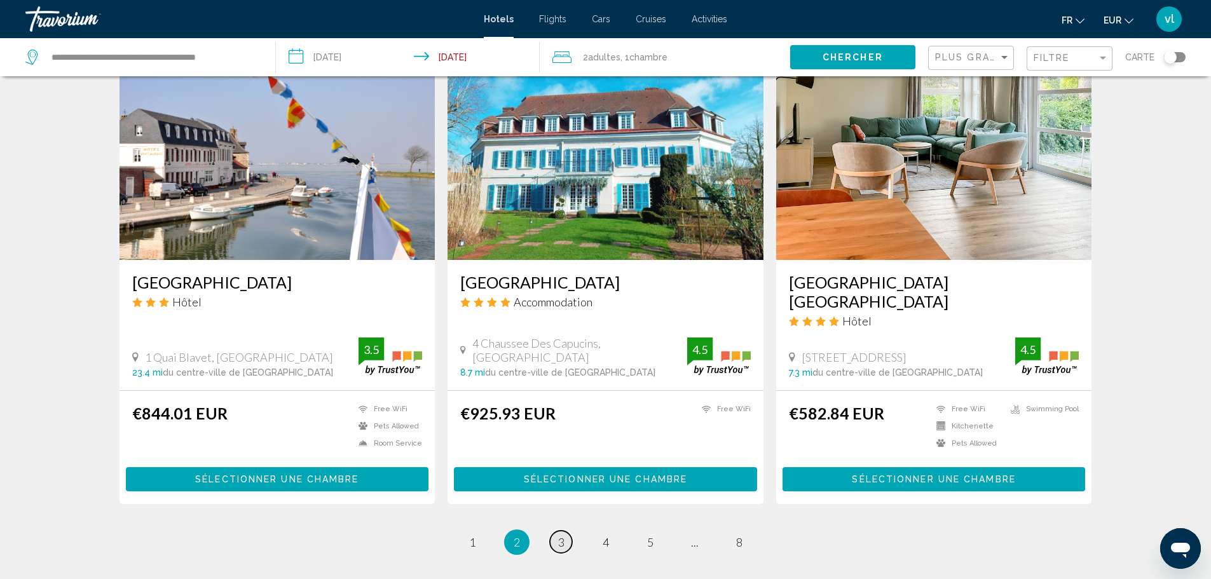
click at [558, 535] on span "3" at bounding box center [561, 542] width 6 height 14
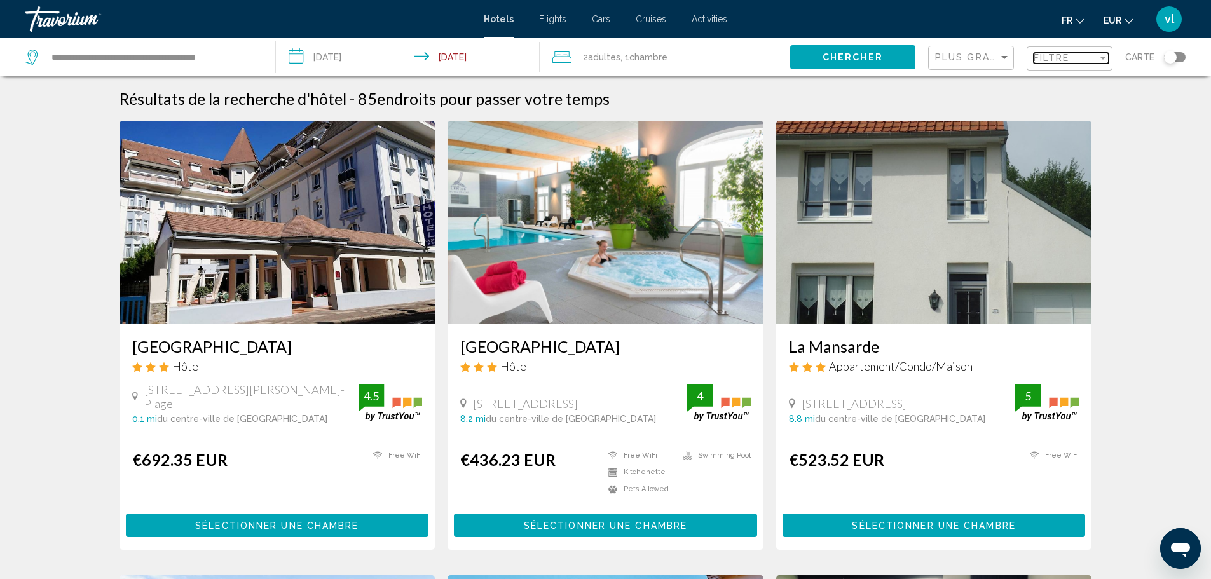
click at [1067, 60] on span "Filtre" at bounding box center [1052, 58] width 36 height 10
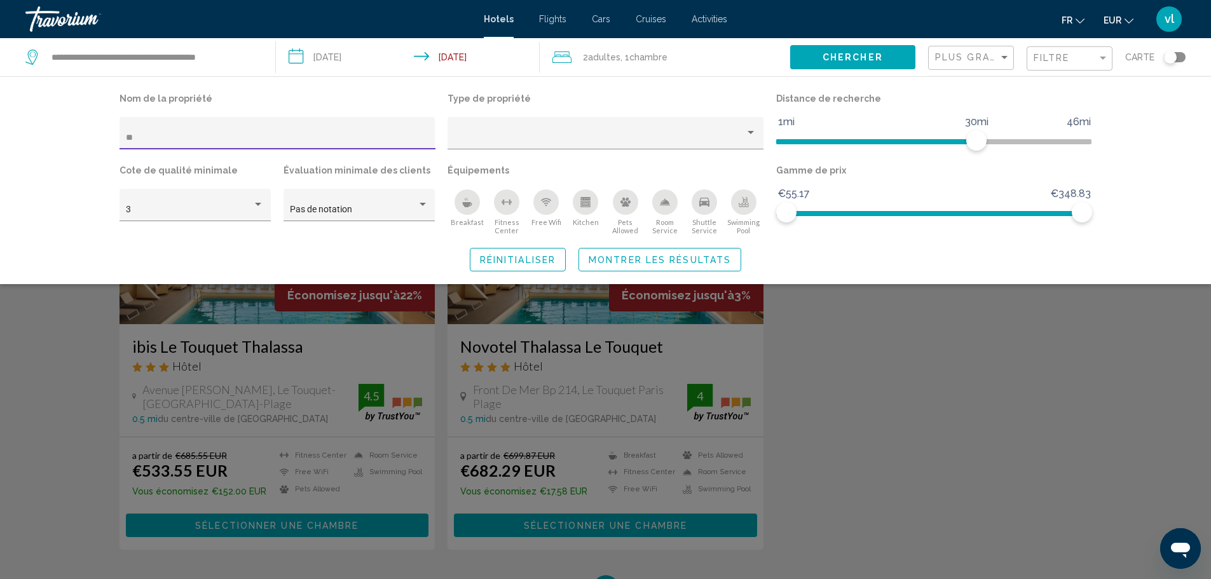
type input "*"
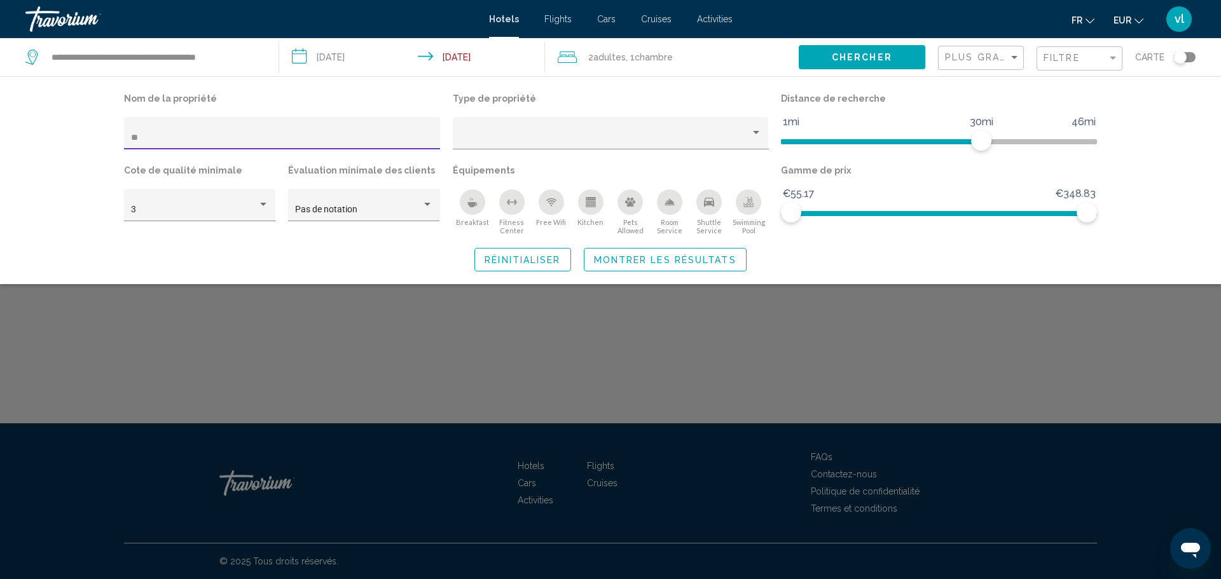
type input "*"
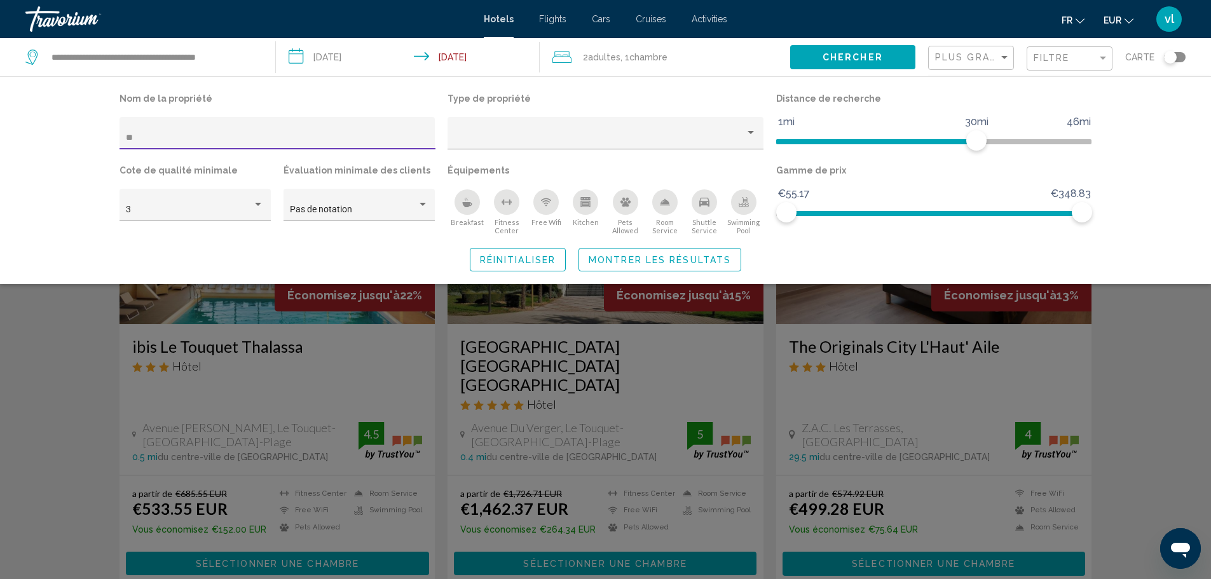
type input "***"
